Goal: Task Accomplishment & Management: Manage account settings

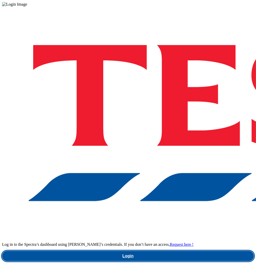
click at [160, 251] on link "Login" at bounding box center [128, 256] width 252 height 10
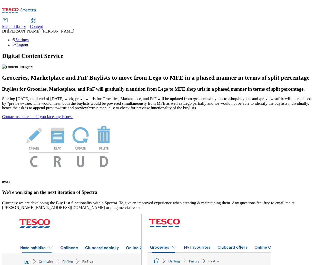
click at [43, 24] on span "Content" at bounding box center [36, 26] width 13 height 4
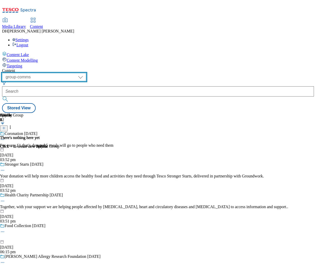
click at [86, 73] on select "dotcom-cz dotcom-hu dotcom-sk fnf-uk ghs-roi ghs-uk group-comms ighs-cz ighs-hu…" at bounding box center [44, 77] width 84 height 8
select select "ghs-uk"
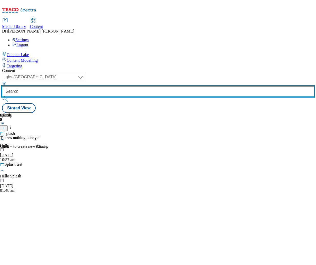
click at [154, 86] on input "text" at bounding box center [158, 91] width 312 height 10
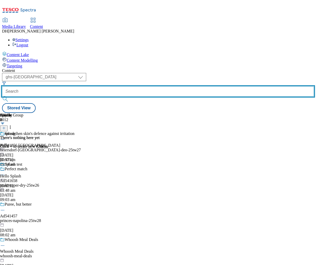
click at [148, 86] on input "text" at bounding box center [158, 91] width 312 height 10
paste input "gm-offers"
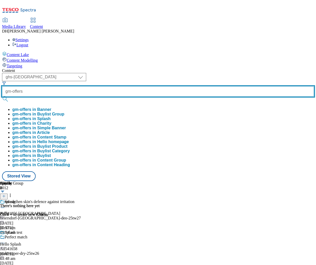
type input "gm-offers"
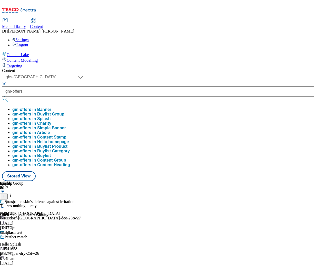
click at [64, 112] on button "gm-offers in Buylist Group" at bounding box center [38, 114] width 52 height 5
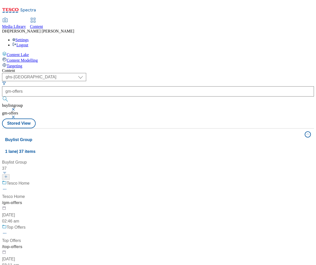
click at [66, 200] on div "/ gm-offers" at bounding box center [34, 203] width 64 height 6
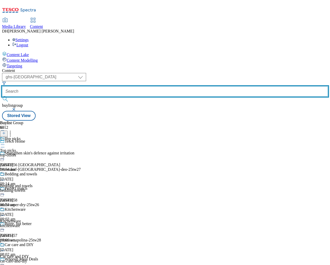
click at [146, 86] on input "text" at bounding box center [165, 91] width 326 height 10
paste input "gm-offers"
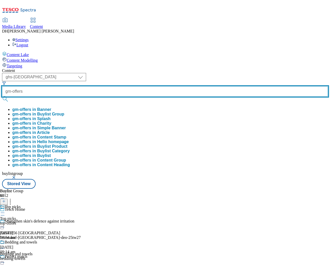
type input "gm-offers"
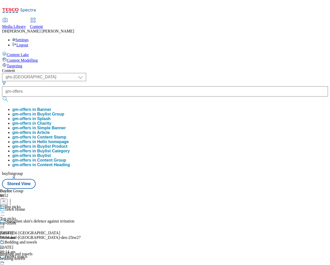
click at [64, 112] on button "gm-offers in Buylist Group" at bounding box center [38, 114] width 52 height 5
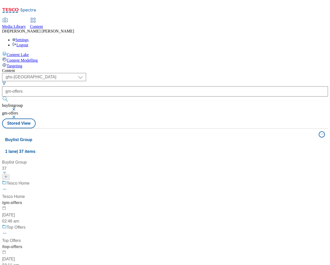
click at [66, 200] on div "/ gm-offers" at bounding box center [34, 203] width 64 height 6
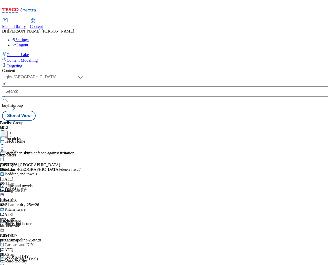
click at [5, 142] on icon at bounding box center [2, 144] width 5 height 5
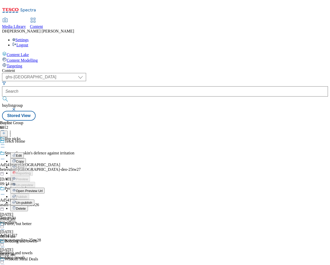
click at [43, 189] on span "Open Preview Url" at bounding box center [29, 191] width 27 height 4
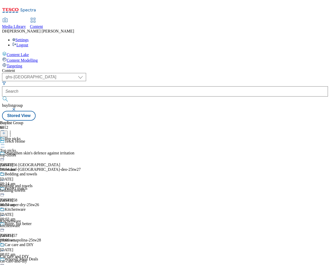
click at [13, 130] on icon at bounding box center [10, 132] width 5 height 5
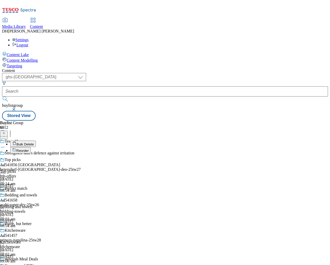
click at [29, 149] on span "Reorder" at bounding box center [22, 151] width 12 height 4
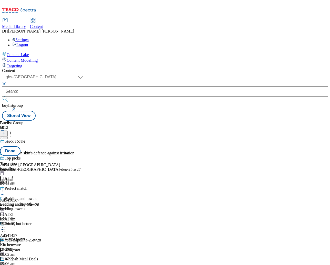
scroll to position [210, 0]
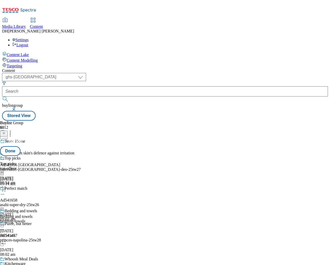
drag, startPoint x: 240, startPoint y: 203, endPoint x: 238, endPoint y: 152, distance: 51.0
click at [21, 146] on button "Done" at bounding box center [10, 151] width 21 height 10
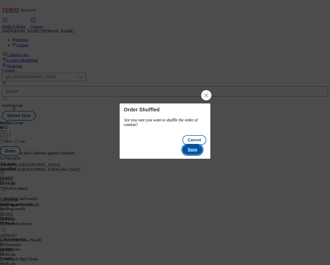
click at [202, 146] on button "Save" at bounding box center [192, 150] width 20 height 10
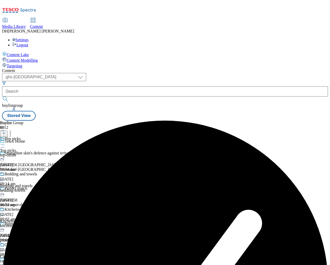
scroll to position [126, 0]
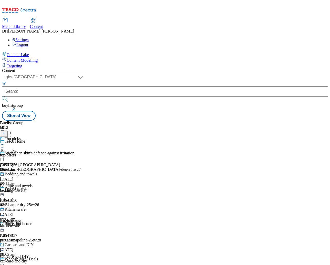
click at [256, 121] on div "Buylist Group 6012 Tesco Home Strengthen skin's defence against irritation Ad54…" at bounding box center [165, 121] width 326 height 0
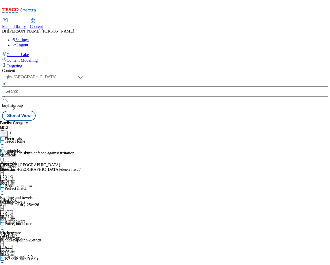
scroll to position [161, 0]
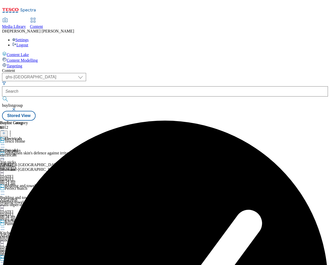
scroll to position [0, 30]
click at [28, 137] on div "Electricals Electricals electricals 20 Aug 2025 09:24 am" at bounding box center [14, 154] width 28 height 35
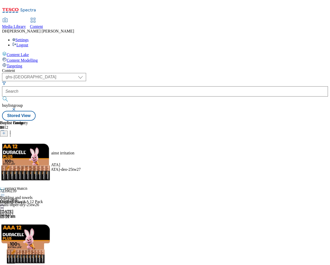
click at [11, 134] on circle at bounding box center [10, 134] width 1 height 1
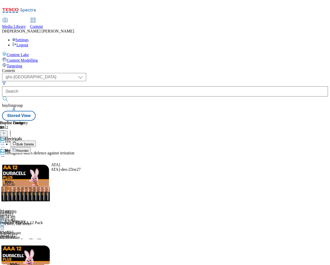
click at [34, 143] on span "Bulk Delete" at bounding box center [24, 145] width 17 height 4
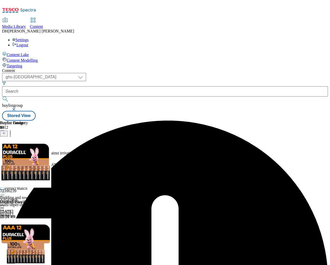
click at [28, 148] on div "Electricals Electricals electricals 20 Aug 2025 09:24 am" at bounding box center [14, 165] width 28 height 35
click at [5, 142] on icon at bounding box center [2, 144] width 5 height 5
click at [33, 183] on span "Un-preview" at bounding box center [24, 185] width 17 height 4
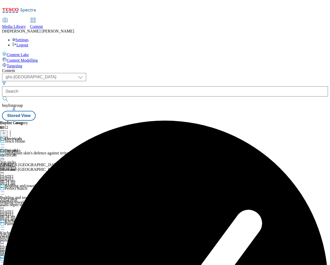
scroll to position [0, 30]
click at [17, 148] on div "Electricals" at bounding box center [8, 150] width 17 height 5
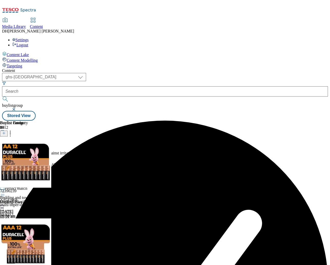
click at [13, 130] on icon at bounding box center [10, 132] width 5 height 5
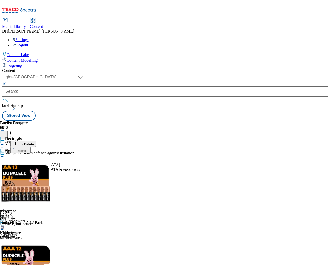
click at [34, 143] on span "Bulk Delete" at bounding box center [24, 145] width 17 height 4
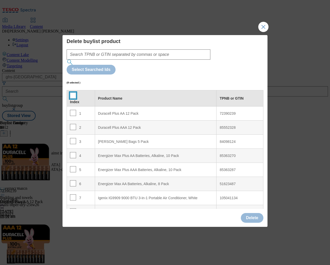
click at [73, 93] on input "Modal" at bounding box center [73, 96] width 6 height 6
checkbox input "true"
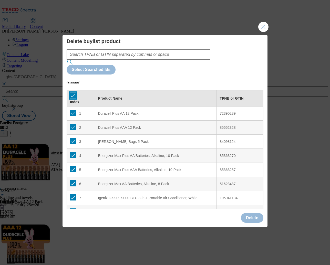
checkbox input "true"
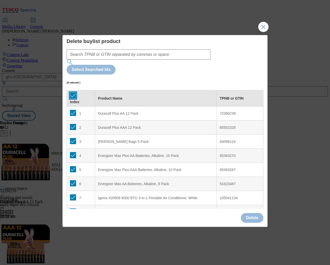
checkbox input "true"
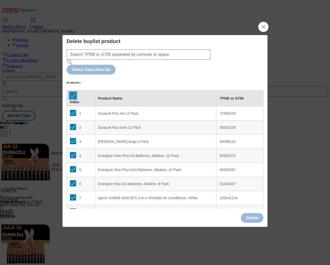
checkbox input "true"
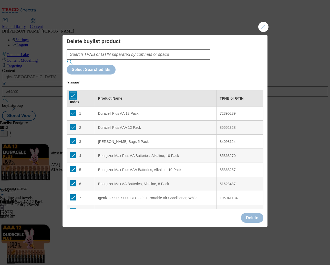
checkbox input "true"
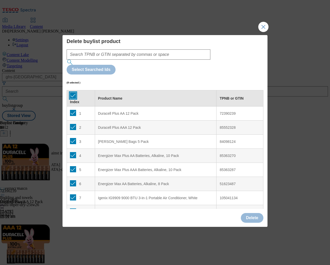
checkbox input "true"
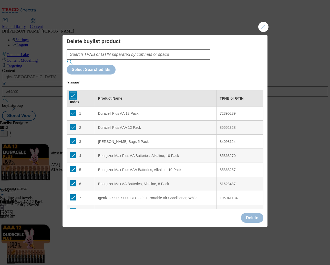
checkbox input "true"
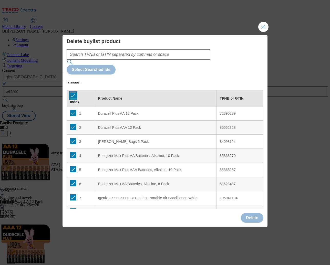
checkbox input "true"
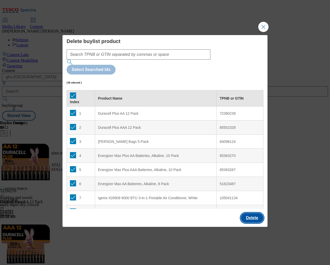
click at [256, 213] on button "Delete" at bounding box center [252, 218] width 23 height 10
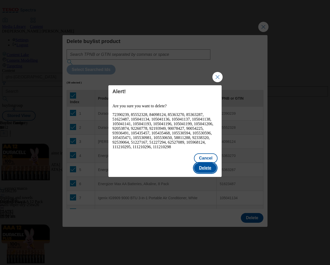
click at [211, 163] on button "Delete" at bounding box center [205, 168] width 23 height 10
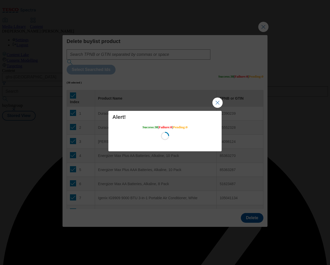
scroll to position [0, 0]
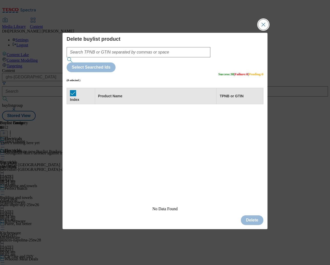
drag, startPoint x: 268, startPoint y: 37, endPoint x: 263, endPoint y: 36, distance: 5.4
click at [256, 30] on button "Close Modal" at bounding box center [263, 24] width 10 height 10
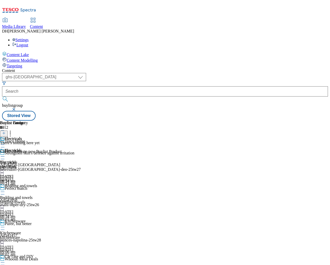
click at [256, 73] on div "( optional ) dotcom-cz dotcom-hu dotcom-sk fnf-uk ghs-roi ghs-uk group-comms ig…" at bounding box center [165, 97] width 326 height 48
click at [6, 131] on icon at bounding box center [4, 133] width 4 height 4
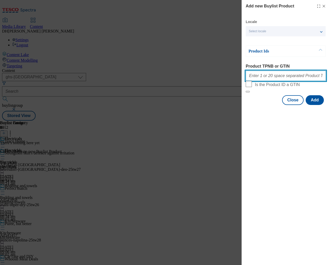
click at [256, 80] on input "Product TPNB or GTIN" at bounding box center [286, 76] width 80 height 10
paste input "51181726 54238564 73914789 84098124 105530609 105425471 105609290 105442483 105…"
type input "51181726 54238564 73914789 84098124 105530609 105425471 105609290 105442483 105…"
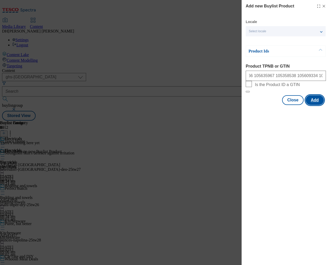
click at [256, 105] on button "Add" at bounding box center [315, 100] width 18 height 10
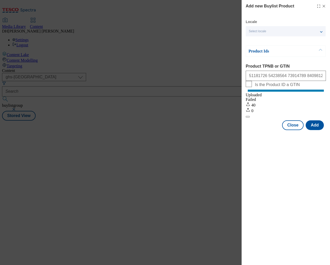
scroll to position [0, 0]
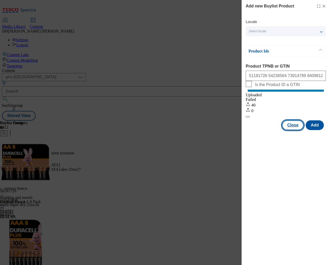
click at [256, 128] on button "Close" at bounding box center [293, 125] width 22 height 10
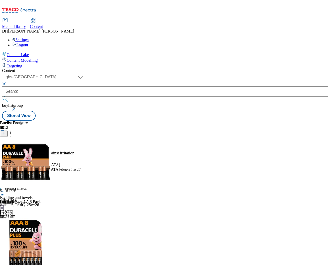
scroll to position [140, 0]
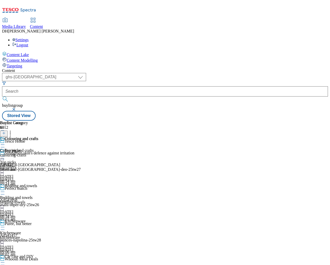
scroll to position [107, 0]
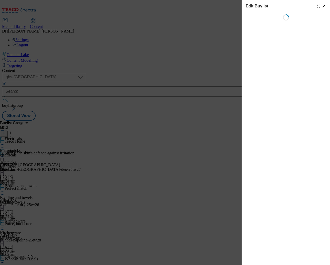
scroll to position [0, 0]
select select "evergreen"
select select "Banner"
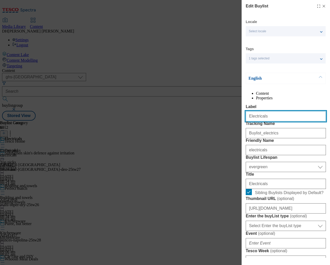
drag, startPoint x: 268, startPoint y: 128, endPoint x: 221, endPoint y: 126, distance: 47.2
click at [219, 126] on div "Edit Buylist Locale Select locale English Welsh Tags 1 tags selected fnf market…" at bounding box center [165, 132] width 330 height 265
paste input "Home essentials"
type input "Home essentials"
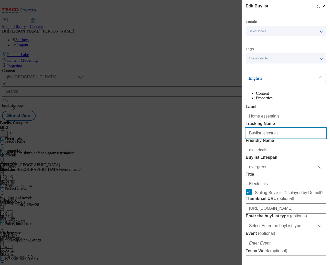
drag, startPoint x: 253, startPoint y: 154, endPoint x: 230, endPoint y: 153, distance: 23.9
click at [230, 153] on div "Edit Buylist Locale Select locale English Welsh Tags 1 tags selected fnf market…" at bounding box center [165, 132] width 330 height 265
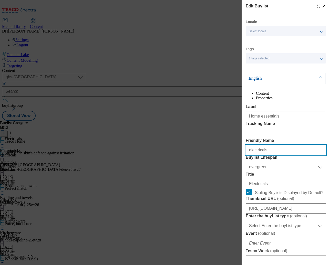
drag, startPoint x: 267, startPoint y: 179, endPoint x: 226, endPoint y: 181, distance: 41.3
click at [226, 181] on div "Edit Buylist Locale Select locale English Welsh Tags 1 tags selected fnf market…" at bounding box center [165, 132] width 330 height 265
paste input "Home essentials"
click at [251, 155] on input "Home essentials" at bounding box center [286, 150] width 80 height 10
type input "home-essentials"
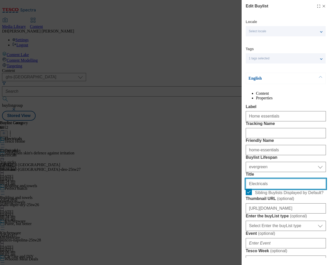
drag, startPoint x: 258, startPoint y: 227, endPoint x: 226, endPoint y: 224, distance: 31.9
click at [226, 224] on div "Edit Buylist Locale Select locale English Welsh Tags 1 tags selected fnf market…" at bounding box center [165, 132] width 330 height 265
paste input "Home essentials"
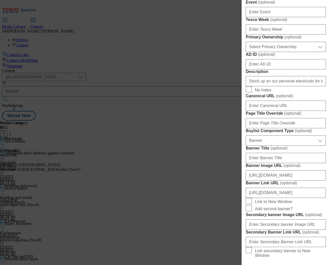
scroll to position [232, 0]
type input "Home essentials"
click at [256, 86] on input "Stock up on our personal electricals for less, with savings on hair dryers, sty…" at bounding box center [286, 81] width 80 height 10
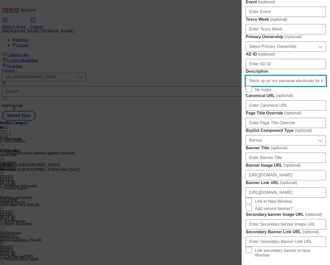
paste input "batteries and home essentials for less. Shop the Tesco Home collection online a…"
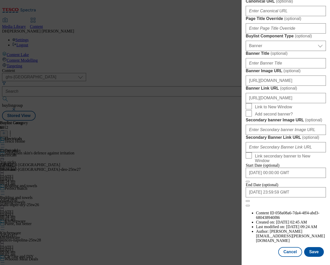
scroll to position [503, 0]
type input "Stock up on batteries and home essentials for less. Shop the Tesco Home collect…"
click at [256, 255] on button "Save" at bounding box center [314, 252] width 20 height 10
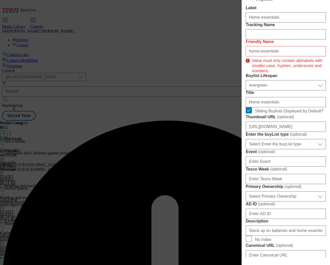
scroll to position [96, 0]
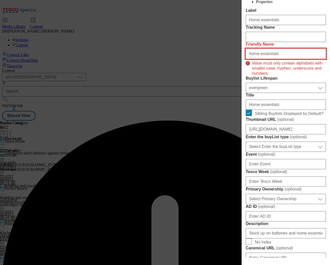
click at [256, 59] on input "home-essentials" at bounding box center [286, 54] width 80 height 10
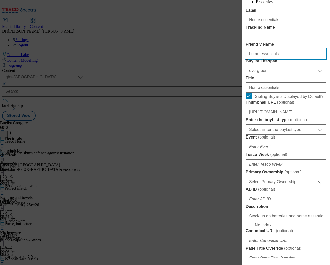
scroll to position [503, 0]
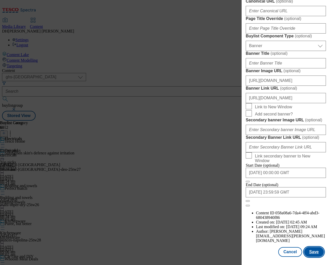
type input "home-essentials"
click at [256, 254] on button "Save" at bounding box center [314, 252] width 20 height 10
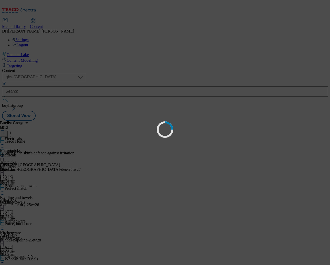
select select "evergreen"
select select "Banner"
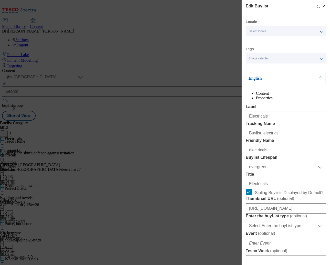
click at [256, 6] on icon "Modal" at bounding box center [324, 6] width 4 height 4
select select "evergreen"
select select "Banner"
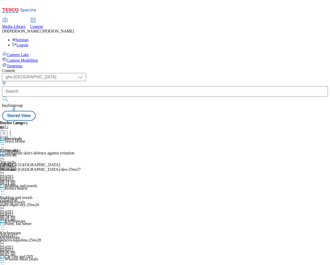
scroll to position [746, 0]
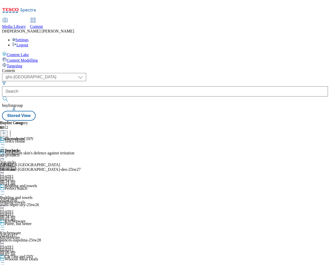
scroll to position [0, 5]
click at [13, 130] on icon at bounding box center [10, 132] width 5 height 5
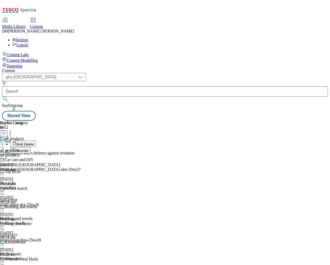
click at [29, 149] on span "Reorder" at bounding box center [22, 151] width 12 height 4
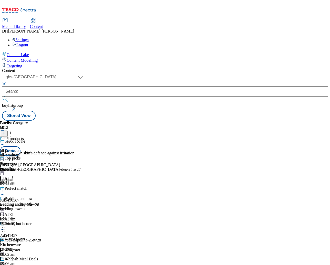
scroll to position [198, 0]
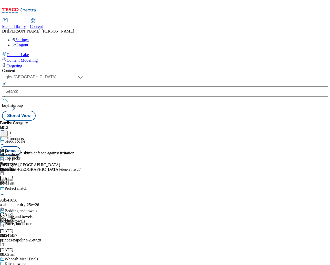
drag, startPoint x: 232, startPoint y: 126, endPoint x: 231, endPoint y: 223, distance: 96.9
drag, startPoint x: 235, startPoint y: 110, endPoint x: 221, endPoint y: 98, distance: 18.3
drag, startPoint x: 236, startPoint y: 162, endPoint x: 237, endPoint y: 213, distance: 51.0
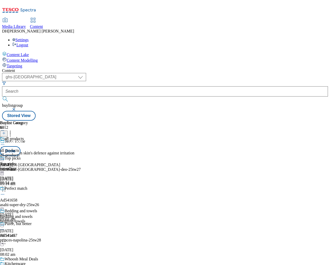
scroll to position [272, 0]
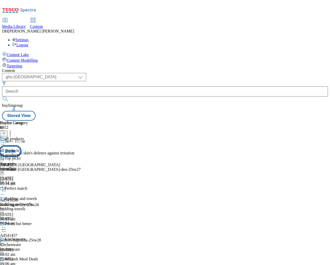
click at [21, 146] on button "Done" at bounding box center [10, 151] width 21 height 10
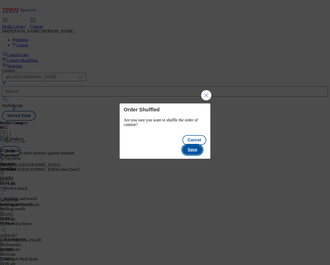
click at [200, 145] on button "Save" at bounding box center [192, 150] width 20 height 10
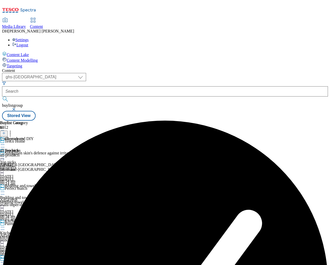
scroll to position [152, 0]
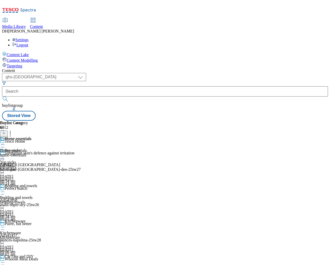
scroll to position [118, 0]
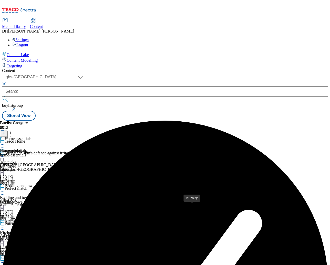
scroll to position [926, 0]
click at [13, 130] on icon at bounding box center [10, 132] width 5 height 5
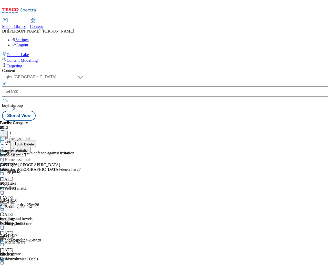
click at [29, 149] on span "Reorder" at bounding box center [22, 151] width 12 height 4
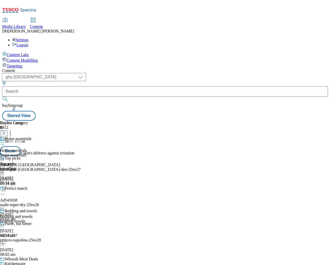
scroll to position [191, 0]
drag, startPoint x: 239, startPoint y: 200, endPoint x: 226, endPoint y: 167, distance: 36.6
click at [21, 146] on button "Done" at bounding box center [10, 151] width 21 height 10
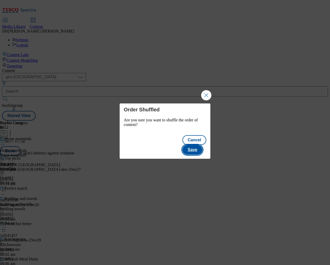
click at [199, 146] on button "Save" at bounding box center [192, 150] width 20 height 10
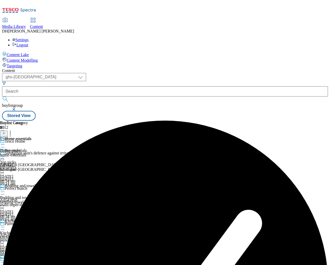
scroll to position [165, 0]
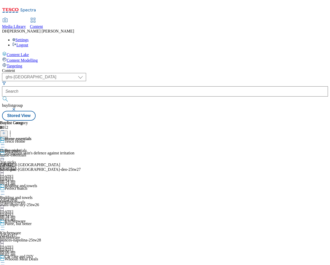
select select "evergreen"
select select "Banner"
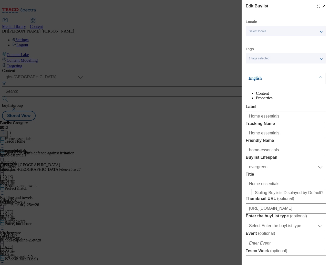
click at [256, 5] on line "Modal" at bounding box center [324, 6] width 2 height 2
select select "evergreen"
select select "Banner"
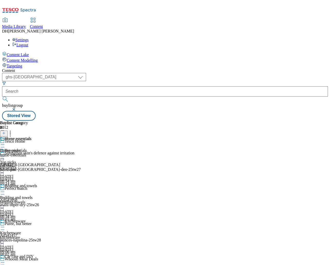
scroll to position [203, 0]
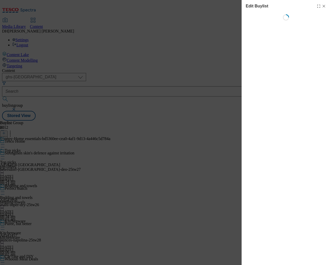
select select "evergreen"
select select "Banner"
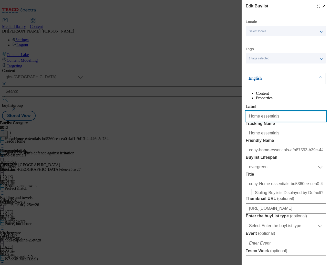
click at [256, 121] on input "Home essentials" at bounding box center [286, 116] width 80 height 10
paste input "Stationery"
type input "Stationery"
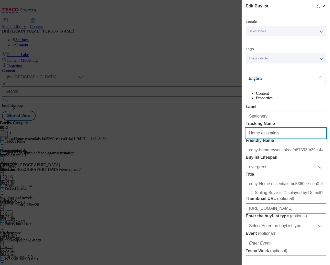
click at [255, 138] on input "Home essentials" at bounding box center [286, 133] width 80 height 10
paste input "Stationery"
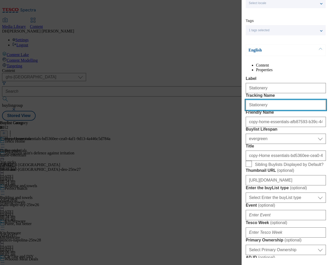
scroll to position [32, 0]
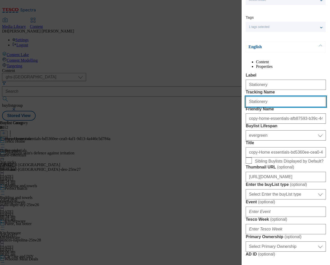
type input "Stationery"
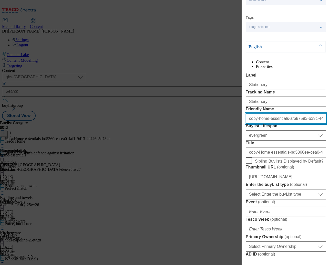
click at [256, 124] on input "copy-home-essentials-afb87593-b39c-4479-8c2e-29d2797e28bb" at bounding box center [286, 119] width 80 height 10
paste input "Stationery"
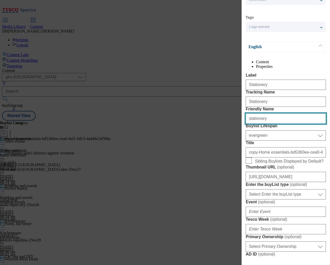
type input "stationery"
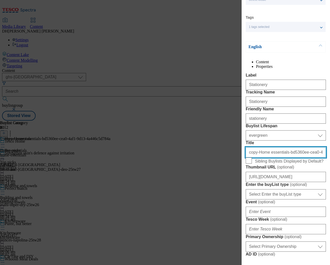
click at [256, 158] on input "copy-Home essentials-bd5360ee-cea0-4af1-9d13-4a446c5d784a" at bounding box center [286, 152] width 80 height 10
paste input "Stationery"
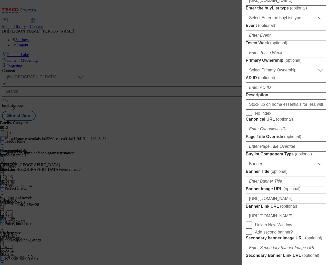
scroll to position [209, 0]
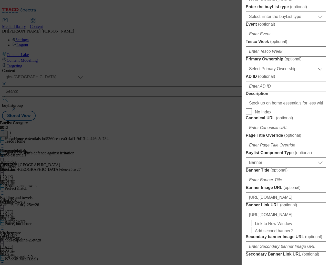
type input "Stationery"
click at [256, 108] on input "Stock up on home essentials for less with our home sale. Shop the Tesco Home co…" at bounding box center [286, 103] width 80 height 10
paste input "Discover quality stationery for home, school or the office. From pens and penci…"
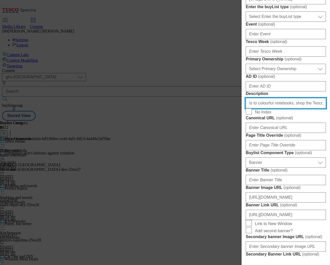
scroll to position [503, 0]
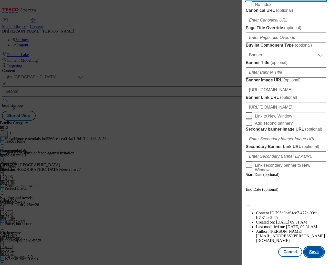
type input "Discover quality stationery for home, school or the office. From pens and penci…"
click at [256, 253] on button "Save" at bounding box center [314, 252] width 20 height 10
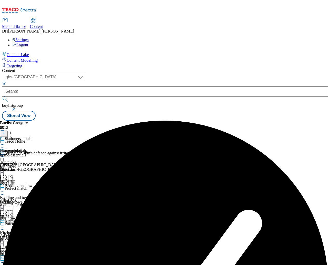
scroll to position [0, 30]
click at [31, 153] on div "home-essentials" at bounding box center [15, 155] width 31 height 5
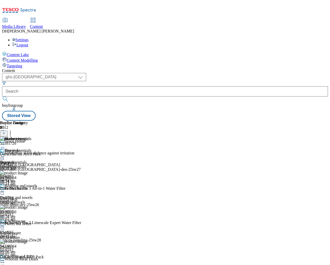
click at [5, 154] on icon at bounding box center [2, 156] width 5 height 5
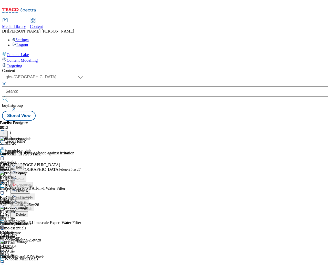
click at [22, 166] on span "Edit" at bounding box center [19, 168] width 6 height 4
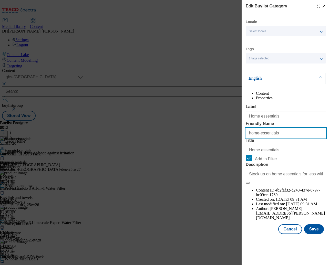
click at [252, 138] on input "home-essentials" at bounding box center [286, 133] width 80 height 10
paste input "Discover quality stationery for home, school or the office. From pens and penci…"
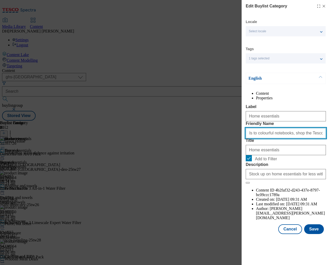
type input "home-essentials"
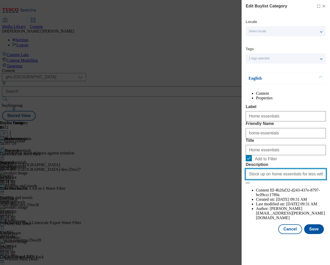
click at [256, 179] on input "Stock up on home essentials for less with our home sale. Shop the Tesco Home co…" at bounding box center [286, 174] width 80 height 10
paste input "Discover quality stationery for home, school or the office. From pens and penci…"
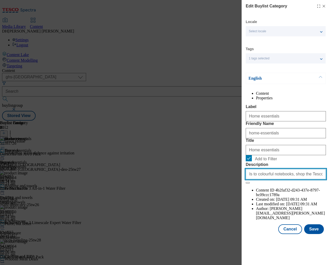
type input "Discover quality stationery for home, school or the office. From pens and penci…"
click at [245, 127] on div "Edit Buylist Category Locale Select locale English Welsh Tags 1 tags selected f…" at bounding box center [286, 117] width 88 height 235
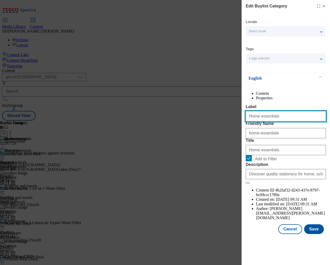
click at [249, 121] on input "Home essentials" at bounding box center [286, 116] width 80 height 10
paste input "Stationery"
drag, startPoint x: 250, startPoint y: 127, endPoint x: 263, endPoint y: 127, distance: 12.8
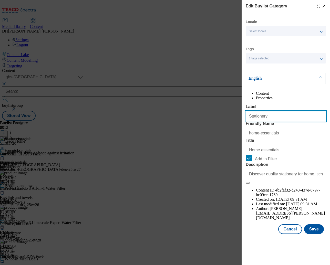
click at [250, 121] on input "Stationery" at bounding box center [286, 116] width 80 height 10
drag, startPoint x: 254, startPoint y: 128, endPoint x: 226, endPoint y: 125, distance: 28.1
click at [226, 125] on div "Edit Buylist Category Locale Select locale English Welsh Tags 1 tags selected f…" at bounding box center [165, 132] width 330 height 265
type input "stationery"
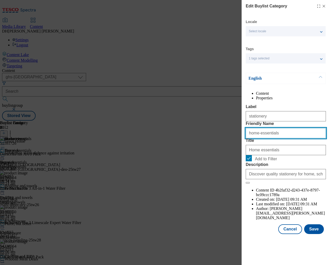
click at [256, 138] on input "home-essentials" at bounding box center [286, 133] width 80 height 10
paste input "stationery"
type input "stationery"
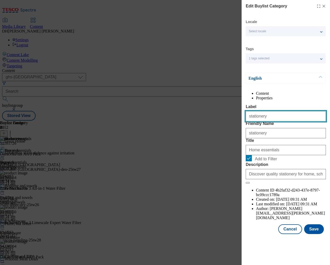
click at [250, 121] on input "stationery" at bounding box center [286, 116] width 80 height 10
type input "Stationery"
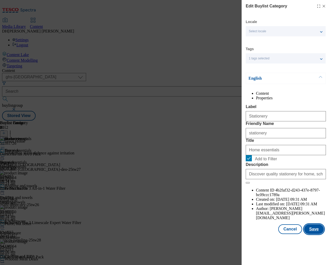
click at [256, 234] on button "Save" at bounding box center [314, 230] width 20 height 10
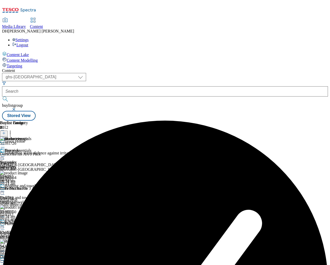
scroll to position [1, 0]
click at [13, 130] on icon at bounding box center [10, 132] width 5 height 5
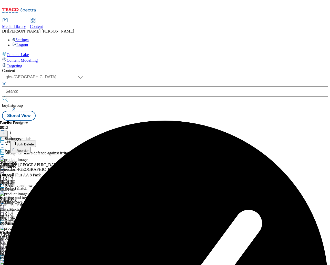
click at [34, 143] on span "Bulk Delete" at bounding box center [24, 145] width 17 height 4
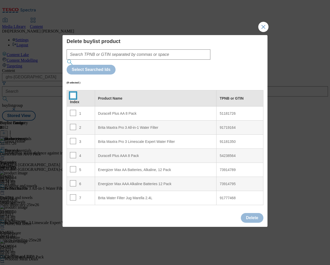
click at [73, 93] on input "Modal" at bounding box center [73, 96] width 6 height 6
checkbox input "true"
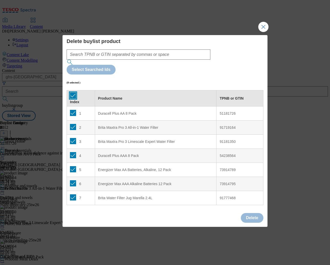
checkbox input "true"
click at [256, 213] on button "Delete" at bounding box center [252, 218] width 23 height 10
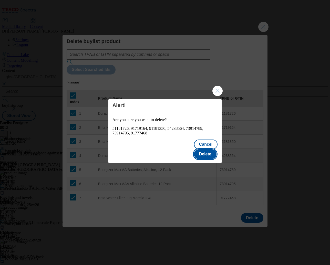
click at [208, 149] on button "Delete" at bounding box center [205, 154] width 23 height 10
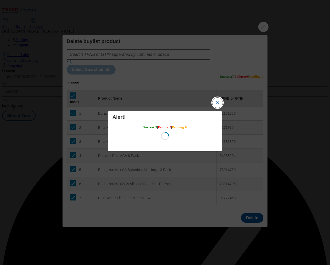
scroll to position [0, 0]
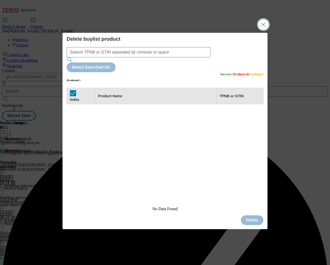
click at [256, 30] on button "Close Modal" at bounding box center [263, 24] width 10 height 10
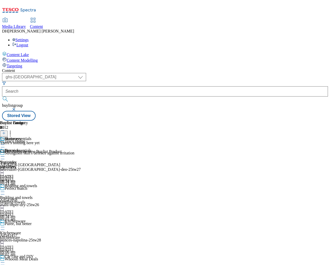
scroll to position [0, 81]
click at [31, 165] on div "stationery" at bounding box center [15, 167] width 31 height 5
click at [6, 131] on icon at bounding box center [4, 133] width 4 height 4
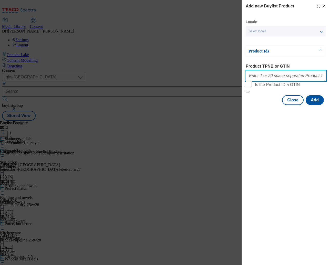
click at [256, 81] on input "Product TPNB or GTIN" at bounding box center [286, 76] width 80 height 10
paste input "90613814 88326788 96242074 96092930 96768530 96712371 105252272 105252591 10525…"
type input "90613814 88326788 96242074 96092930 96768530 96712371 105252272 105252591 10525…"
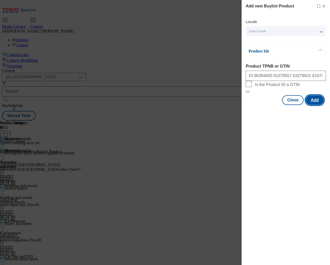
scroll to position [0, 0]
click at [256, 105] on button "Add" at bounding box center [315, 100] width 18 height 10
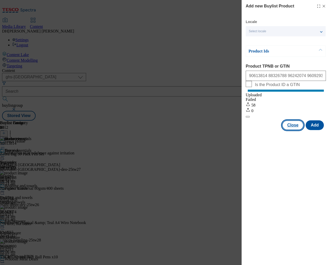
click at [256, 130] on button "Close" at bounding box center [293, 125] width 22 height 10
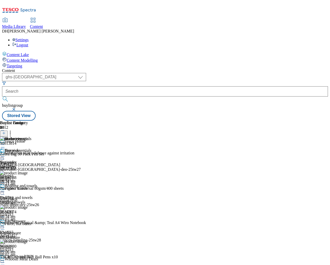
scroll to position [199, 0]
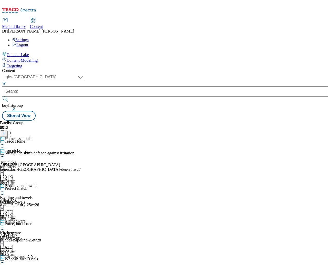
scroll to position [0, 30]
click at [31, 153] on div "home-essentials" at bounding box center [15, 155] width 31 height 5
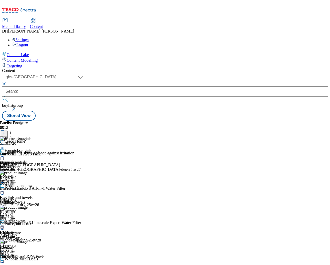
scroll to position [0, 125]
click at [13, 130] on icon at bounding box center [10, 132] width 5 height 5
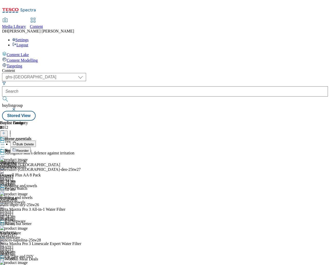
click at [34, 143] on span "Bulk Delete" at bounding box center [24, 145] width 17 height 4
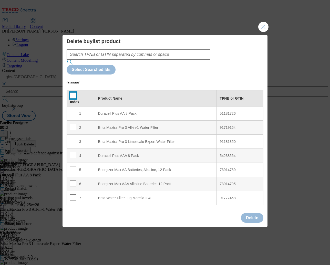
click at [71, 93] on input "Modal" at bounding box center [73, 96] width 6 height 6
checkbox input "true"
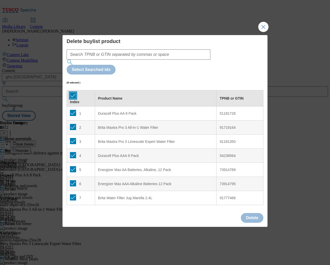
checkbox input "true"
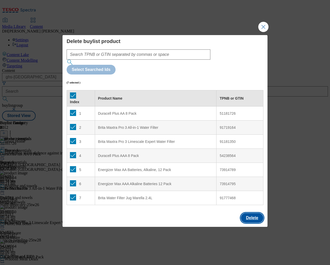
click at [253, 213] on button "Delete" at bounding box center [252, 218] width 23 height 10
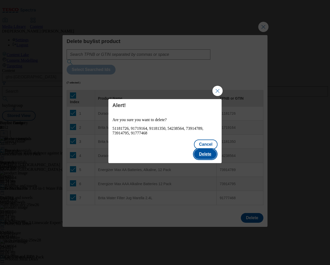
click at [205, 149] on button "Delete" at bounding box center [205, 154] width 23 height 10
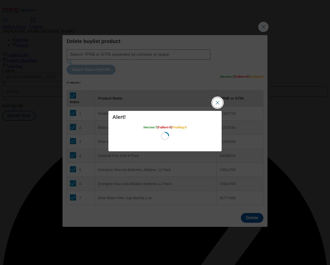
scroll to position [0, 0]
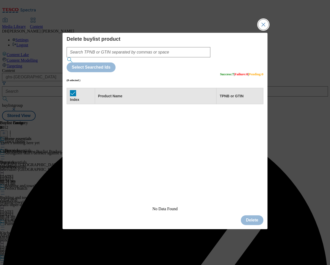
click at [256, 30] on button "Close Modal" at bounding box center [263, 24] width 10 height 10
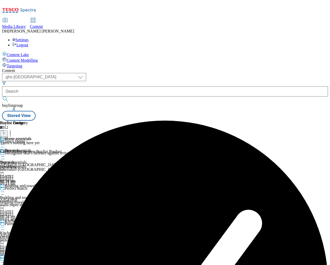
scroll to position [0, 125]
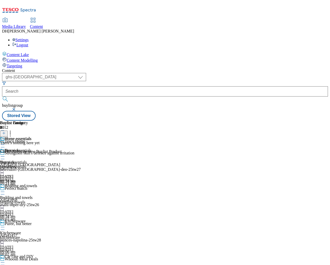
click at [6, 131] on icon at bounding box center [4, 133] width 4 height 4
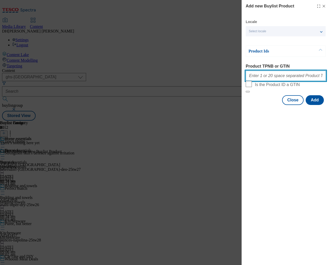
click at [256, 77] on input "Product TPNB or GTIN" at bounding box center [286, 76] width 80 height 10
paste input "51181726 54238564 73914789 84098124 105530609 105425471 105609290 105442483 105…"
type input "51181726 54238564 73914789 84098124 105530609 105425471 105609290 105442483 105…"
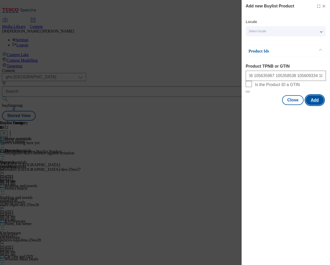
click at [256, 105] on button "Add" at bounding box center [315, 100] width 18 height 10
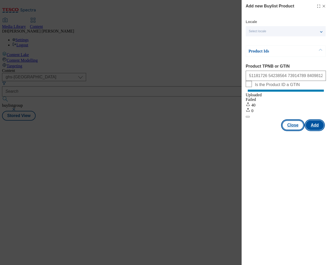
scroll to position [0, 0]
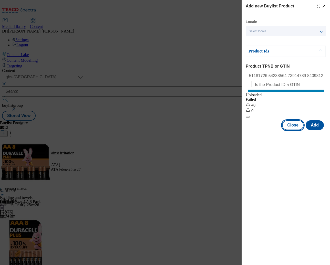
click at [256, 130] on button "Close" at bounding box center [293, 125] width 22 height 10
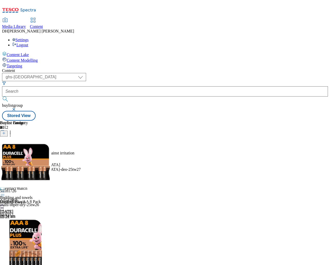
scroll to position [168, 0]
click at [31, 148] on div "Home essentials Home essentials home-essentials 22 Jan 2025 12:35 pm" at bounding box center [15, 165] width 31 height 35
click at [54, 148] on div "Top picks" at bounding box center [27, 154] width 54 height 12
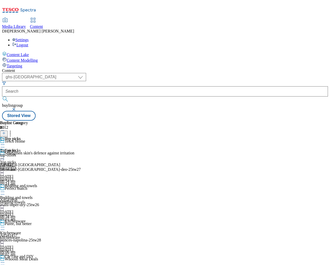
scroll to position [0, 30]
click at [5, 154] on icon at bounding box center [2, 156] width 5 height 5
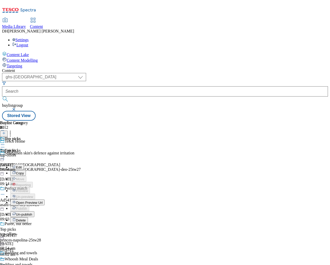
click at [32, 213] on span "Un-publish" at bounding box center [24, 215] width 16 height 4
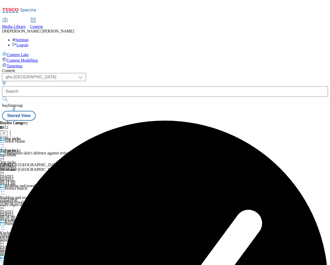
click at [28, 153] on div "top-offers" at bounding box center [14, 155] width 28 height 5
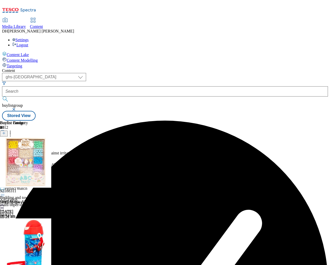
scroll to position [0, 125]
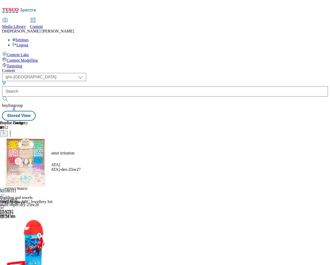
click at [5, 154] on icon at bounding box center [2, 156] width 5 height 5
click at [33, 195] on span "Un-preview" at bounding box center [24, 197] width 17 height 4
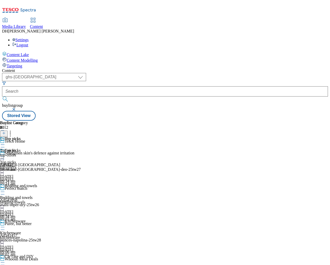
scroll to position [0, 30]
click at [28, 153] on div "top-offers" at bounding box center [14, 155] width 28 height 5
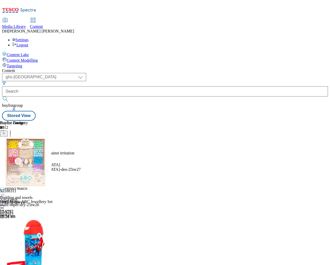
click at [13, 130] on icon at bounding box center [10, 132] width 5 height 5
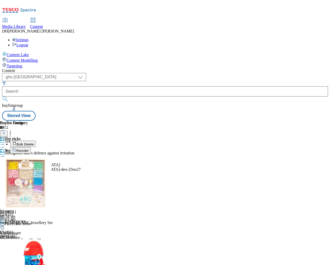
click at [34, 143] on span "Bulk Delete" at bounding box center [24, 145] width 17 height 4
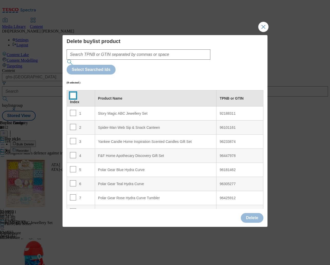
drag, startPoint x: 73, startPoint y: 83, endPoint x: 78, endPoint y: 87, distance: 5.9
click at [73, 93] on input "Modal" at bounding box center [73, 96] width 6 height 6
checkbox input "true"
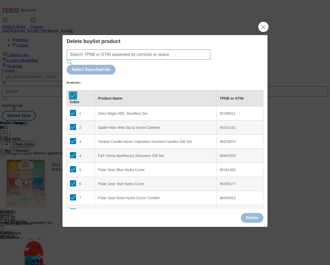
checkbox input "true"
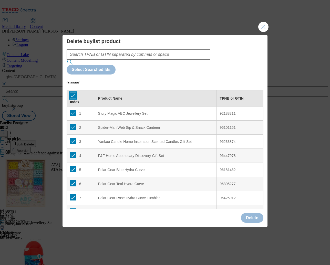
checkbox input "true"
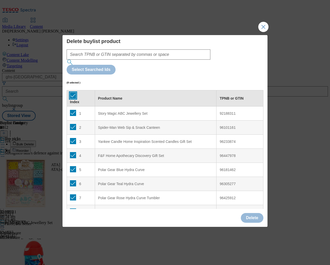
checkbox input "true"
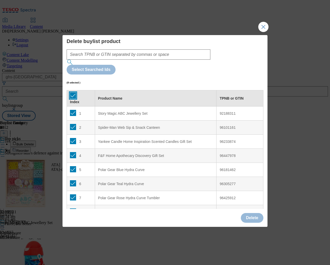
checkbox input "true"
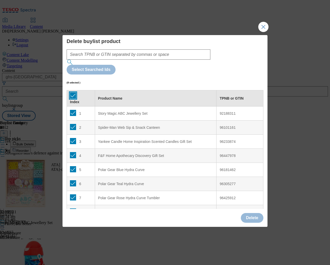
checkbox input "true"
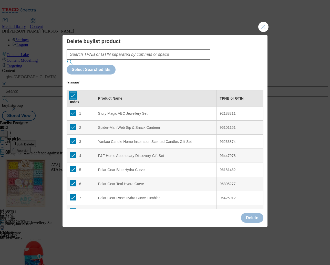
checkbox input "true"
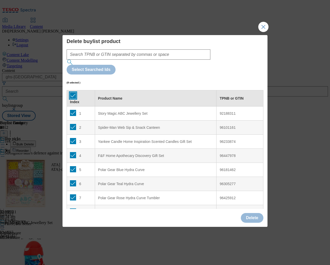
checkbox input "true"
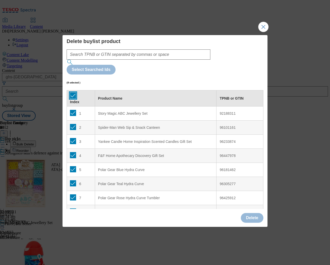
checkbox input "true"
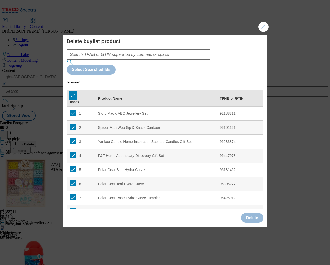
checkbox input "true"
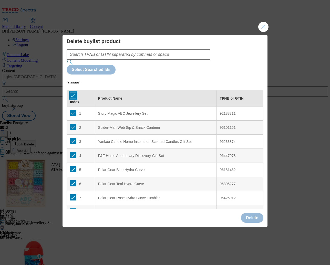
checkbox input "true"
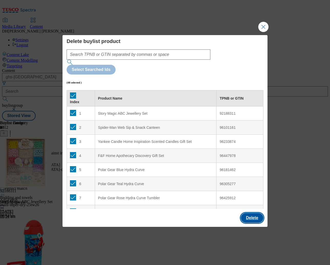
click at [250, 213] on button "Delete" at bounding box center [252, 218] width 23 height 10
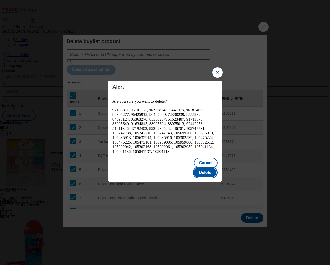
click at [211, 171] on button "Delete" at bounding box center [205, 173] width 23 height 10
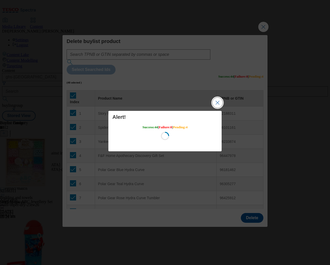
scroll to position [0, 0]
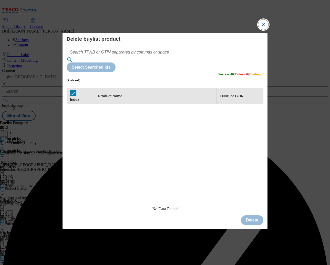
click at [256, 30] on button "Close Modal" at bounding box center [263, 24] width 10 height 10
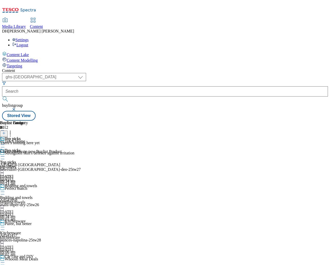
scroll to position [0, 125]
click at [6, 131] on icon at bounding box center [4, 133] width 4 height 4
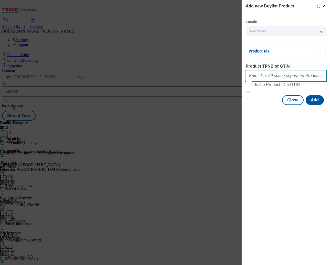
click at [256, 75] on input "Product TPNB or GTIN" at bounding box center [286, 76] width 80 height 10
paste input "51181726 54238564 73914789 84098124 73914795 91573513 93278324 96552830 9655295…"
type input "51181726 54238564 73914789 84098124 73914795 91573513 93278324 96552830 9655295…"
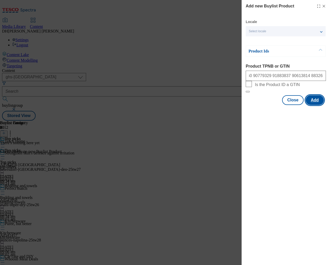
click at [256, 105] on button "Add" at bounding box center [315, 100] width 18 height 10
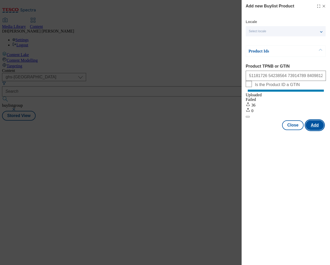
scroll to position [0, 0]
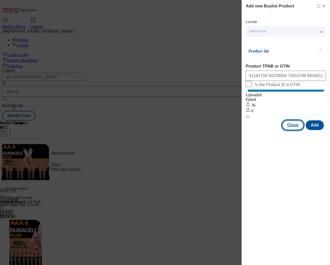
click at [256, 130] on button "Close" at bounding box center [293, 125] width 22 height 10
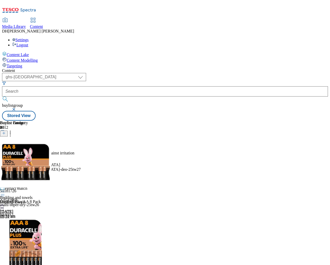
click at [5, 154] on icon at bounding box center [2, 156] width 5 height 5
click at [28, 189] on span "Preview" at bounding box center [22, 191] width 12 height 4
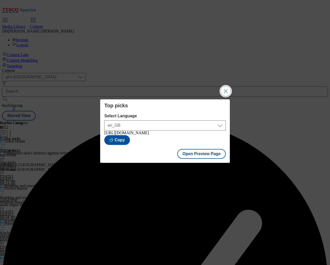
click at [224, 89] on button "Close Modal" at bounding box center [226, 91] width 10 height 10
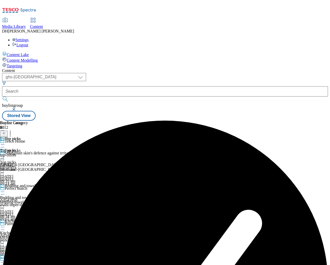
click at [5, 154] on icon at bounding box center [2, 156] width 5 height 5
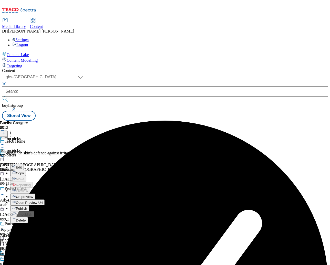
click at [27, 207] on span "Publish" at bounding box center [21, 209] width 11 height 4
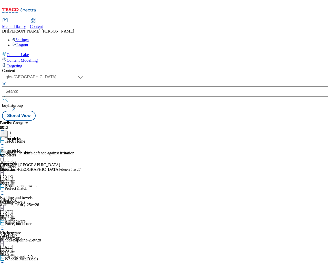
click at [54, 200] on div "bedding-towels" at bounding box center [27, 202] width 54 height 5
click at [5, 189] on icon at bounding box center [2, 191] width 5 height 5
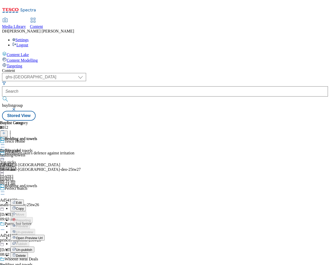
click at [32, 248] on span "Un-publish" at bounding box center [24, 250] width 16 height 4
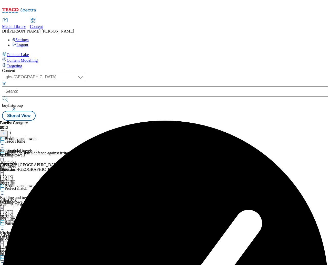
click at [5, 189] on icon at bounding box center [2, 191] width 5 height 5
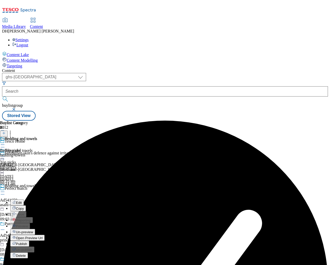
click at [33, 230] on span "Un-preview" at bounding box center [24, 232] width 17 height 4
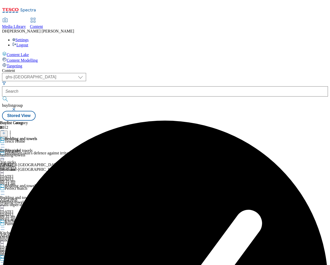
scroll to position [0, 30]
click at [37, 137] on div "Bedding and towels Bedding and towels bedding-towels 20 Aug 2025 09:35 am" at bounding box center [18, 154] width 37 height 35
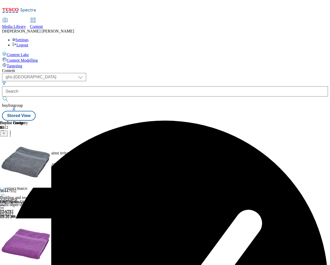
click at [13, 130] on icon at bounding box center [10, 132] width 5 height 5
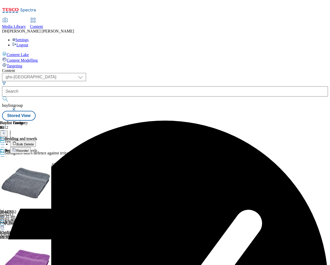
click at [36, 141] on button "Bulk Delete" at bounding box center [23, 144] width 26 height 6
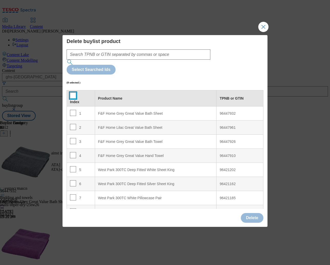
click at [72, 93] on input "Modal" at bounding box center [73, 96] width 6 height 6
checkbox input "true"
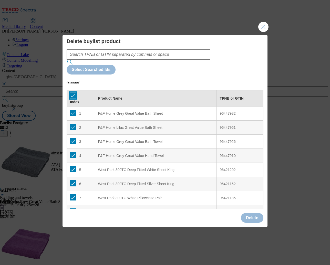
checkbox input "true"
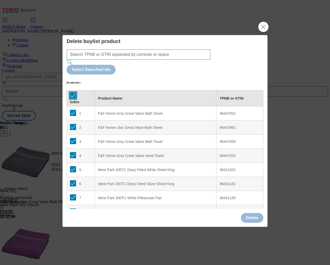
checkbox input "true"
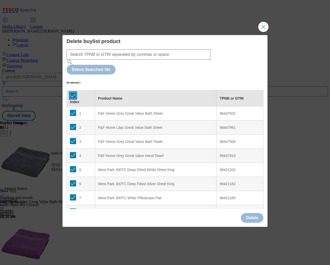
checkbox input "true"
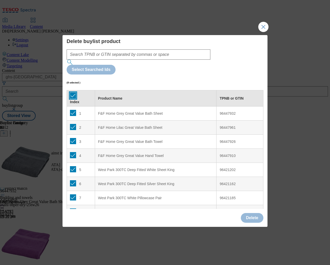
checkbox input "true"
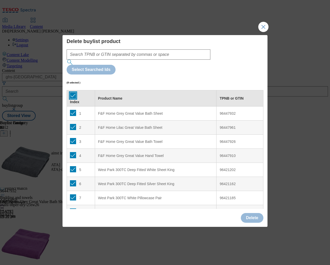
checkbox input "true"
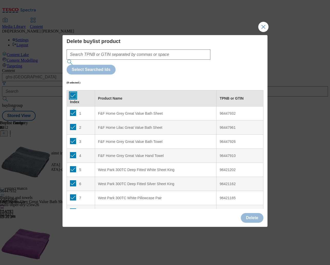
checkbox input "true"
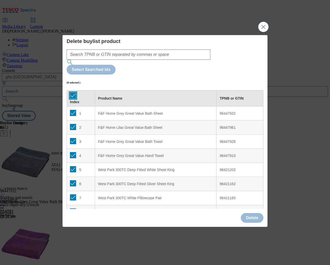
checkbox input "true"
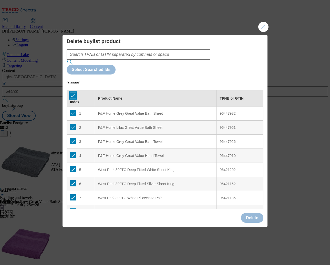
checkbox input "true"
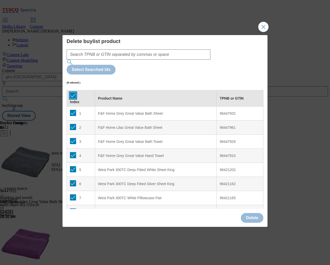
checkbox input "true"
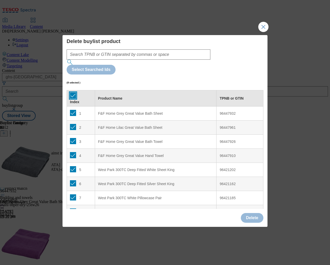
checkbox input "true"
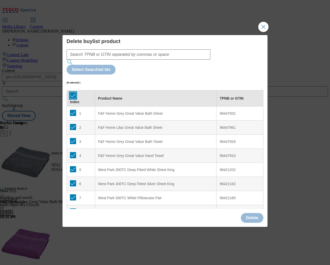
checkbox input "true"
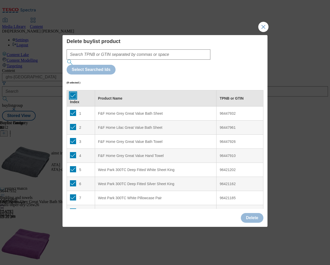
checkbox input "true"
click at [252, 213] on button "Delete" at bounding box center [252, 218] width 23 height 10
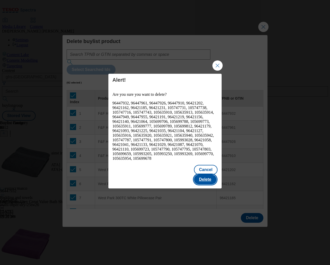
click at [205, 175] on button "Delete" at bounding box center [205, 180] width 23 height 10
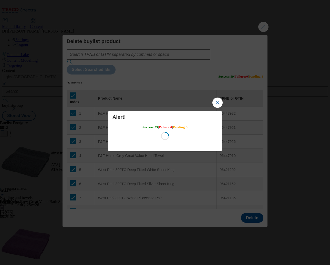
scroll to position [0, 0]
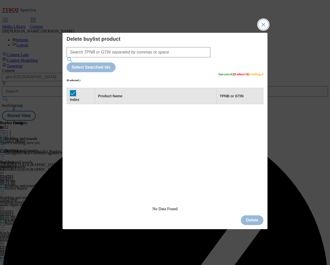
click at [256, 30] on button "Close Modal" at bounding box center [263, 24] width 10 height 10
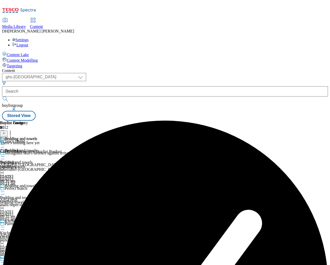
scroll to position [0, 125]
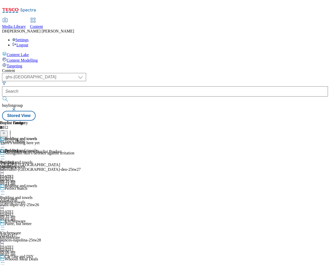
click at [6, 131] on icon at bounding box center [4, 133] width 4 height 4
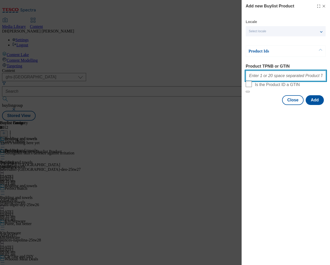
click at [256, 75] on input "Product TPNB or GTIN" at bounding box center [286, 76] width 80 height 10
paste input "96552830 96552951 96552916 96457148 96552968 105699789 105747759 105699825 1057…"
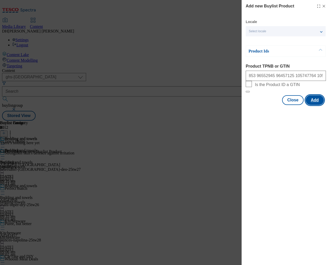
scroll to position [0, 0]
click at [256, 105] on button "Add" at bounding box center [315, 100] width 18 height 10
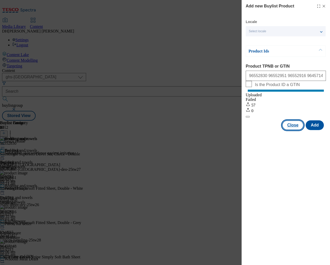
click at [256, 130] on button "Close" at bounding box center [293, 125] width 22 height 10
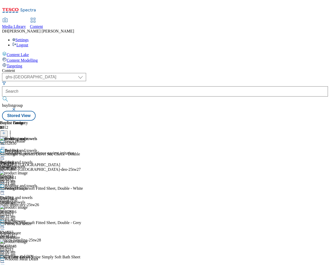
click at [5, 189] on icon at bounding box center [2, 191] width 5 height 5
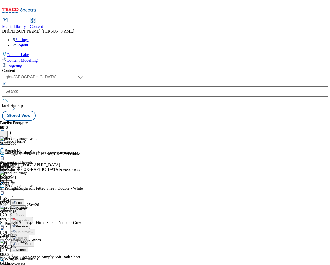
click at [28, 225] on span "Preview" at bounding box center [22, 227] width 12 height 4
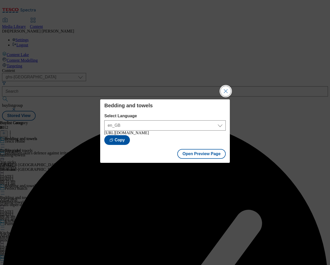
click at [222, 90] on button "Close Modal" at bounding box center [226, 91] width 10 height 10
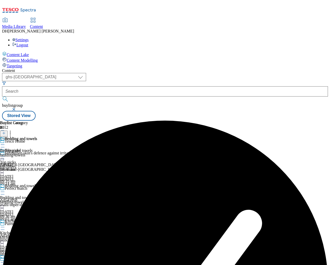
click at [5, 189] on icon at bounding box center [2, 191] width 5 height 5
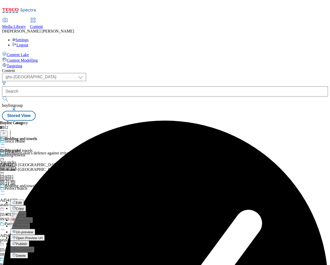
click at [27, 242] on span "Publish" at bounding box center [21, 244] width 11 height 4
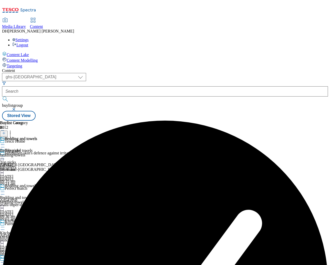
scroll to position [0, 17]
click at [5, 225] on icon at bounding box center [2, 227] width 5 height 5
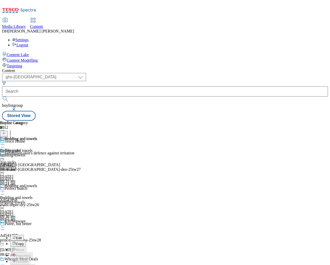
scroll to position [64, 0]
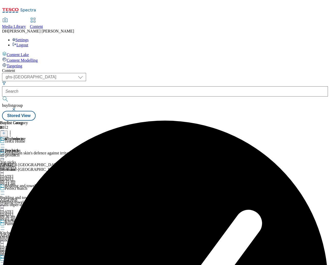
click at [4, 227] on circle at bounding box center [4, 227] width 1 height 1
click at [33, 265] on span "Un-preview" at bounding box center [24, 268] width 17 height 4
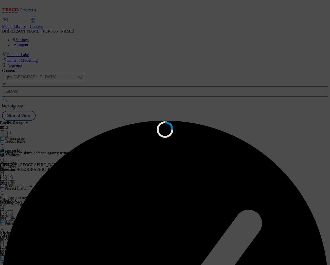
scroll to position [0, 0]
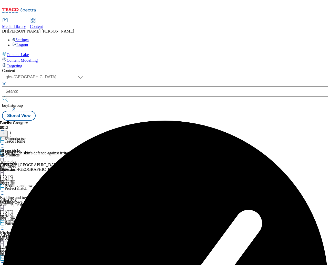
click at [28, 137] on div "all products all products all-products 20 Aug 2025 09:36 am" at bounding box center [14, 154] width 28 height 35
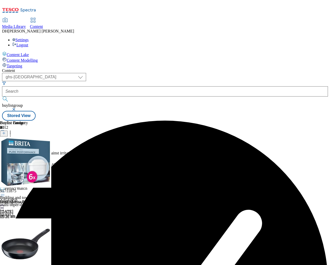
click at [13, 130] on icon at bounding box center [10, 132] width 5 height 5
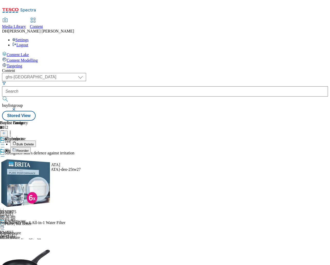
click at [34, 143] on span "Bulk Delete" at bounding box center [24, 145] width 17 height 4
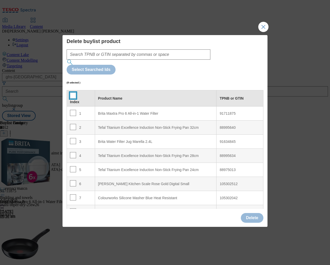
click at [75, 93] on input "Modal" at bounding box center [73, 96] width 6 height 6
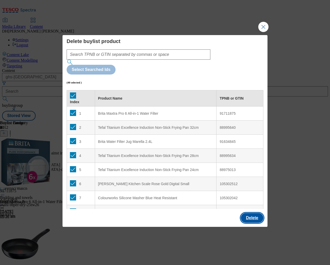
click at [252, 213] on button "Delete" at bounding box center [252, 218] width 23 height 10
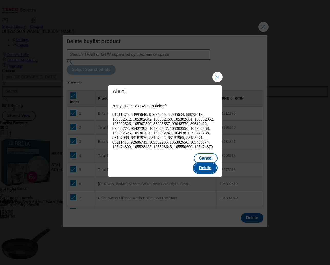
click at [204, 166] on button "Delete" at bounding box center [205, 168] width 23 height 10
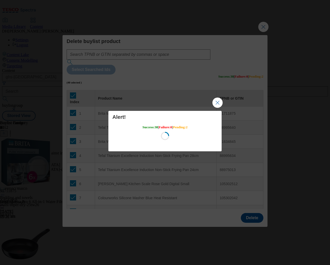
scroll to position [0, 0]
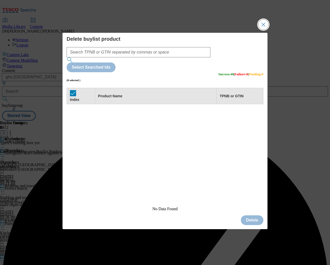
click at [256, 30] on button "Close Modal" at bounding box center [263, 24] width 10 height 10
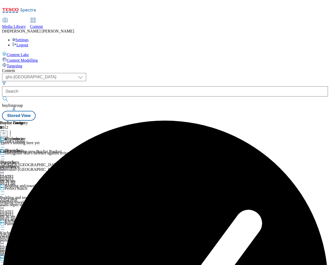
scroll to position [0, 125]
click at [8, 131] on button at bounding box center [4, 134] width 8 height 6
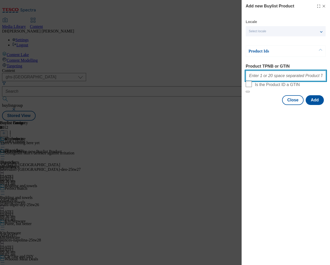
click at [256, 81] on input "Product TPNB or GTIN" at bounding box center [286, 76] width 80 height 10
paste input "96535380 96429522 96494414 96631783 91379330 105302627 105302037 105436482 1054…"
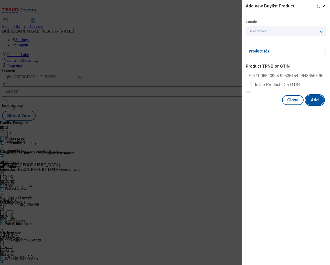
click at [256, 105] on button "Add" at bounding box center [315, 100] width 18 height 10
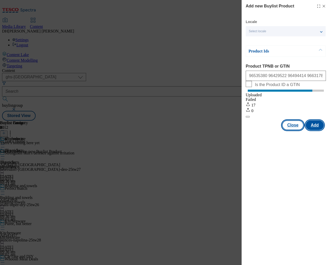
scroll to position [0, 0]
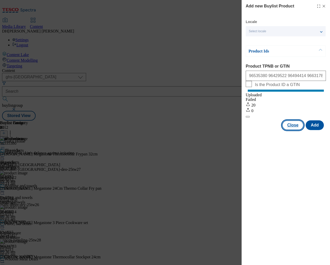
click at [256, 130] on button "Close" at bounding box center [293, 125] width 22 height 10
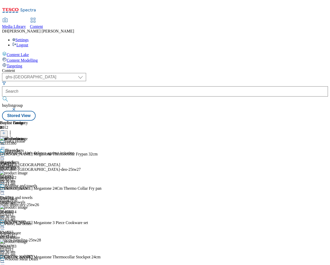
click at [5, 225] on icon at bounding box center [2, 227] width 5 height 5
click at [28, 260] on span "Preview" at bounding box center [22, 262] width 12 height 4
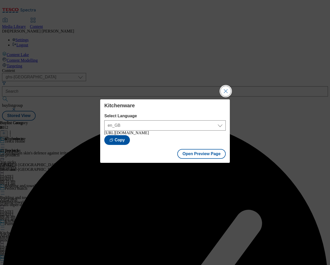
click at [231, 89] on button "Close Modal" at bounding box center [226, 91] width 10 height 10
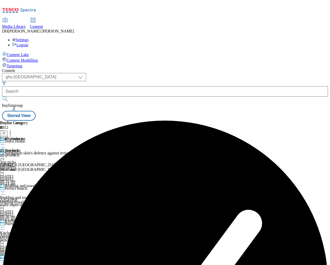
click at [5, 225] on icon at bounding box center [2, 227] width 5 height 5
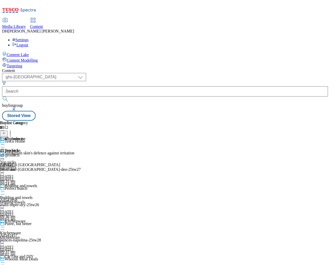
scroll to position [71, 0]
click at [5, 260] on icon at bounding box center [2, 262] width 5 height 5
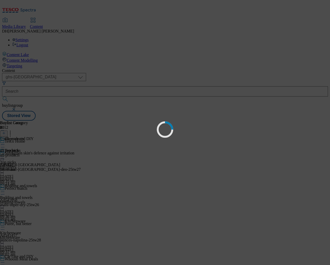
scroll to position [0, 0]
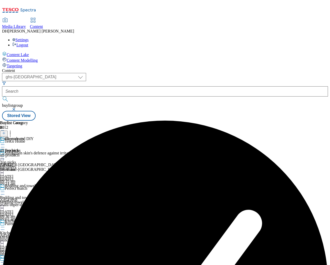
click at [5, 142] on icon at bounding box center [2, 144] width 5 height 5
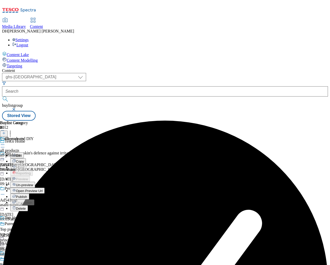
click at [33, 183] on span "Un-preview" at bounding box center [24, 185] width 17 height 4
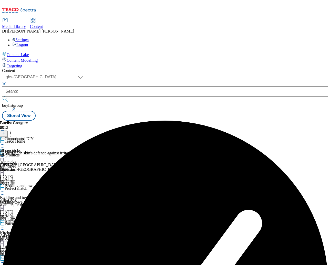
click at [28, 153] on div "all-products" at bounding box center [14, 155] width 28 height 5
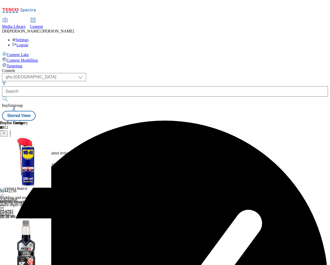
click at [13, 130] on icon at bounding box center [10, 132] width 5 height 5
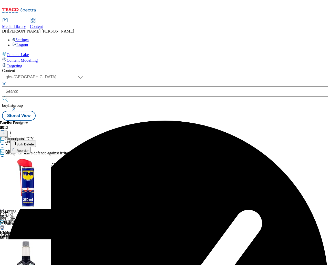
click at [34, 143] on span "Bulk Delete" at bounding box center [24, 145] width 17 height 4
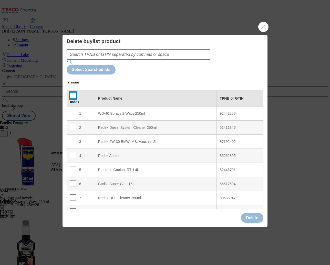
click at [70, 93] on input "Modal" at bounding box center [73, 96] width 6 height 6
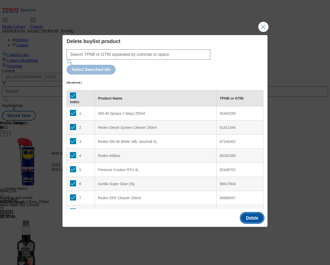
click at [250, 213] on button "Delete" at bounding box center [252, 218] width 23 height 10
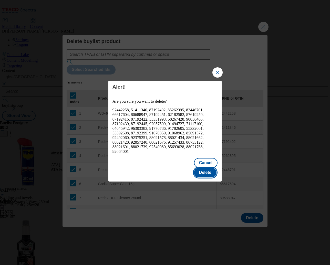
click at [207, 170] on button "Delete" at bounding box center [205, 173] width 23 height 10
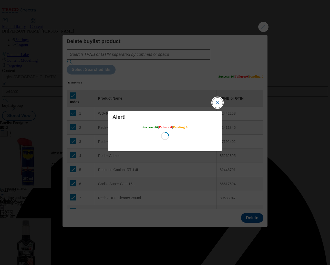
scroll to position [0, 0]
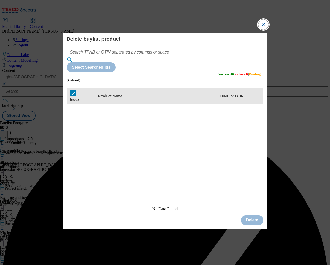
click at [256, 30] on button "Close Modal" at bounding box center [263, 24] width 10 height 10
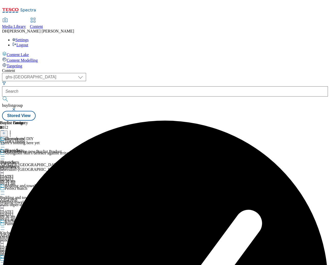
scroll to position [0, 125]
click at [5, 133] on line at bounding box center [4, 133] width 3 height 0
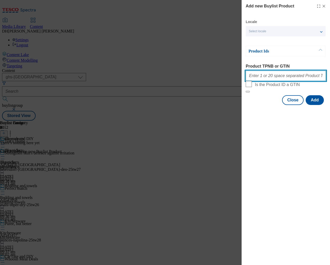
click at [256, 78] on input "Product TPNB or GTIN" at bounding box center [286, 76] width 80 height 10
paste input "87409491 96431357 90252152 63104945 78520550 96483652 78643197 105567071 105426…"
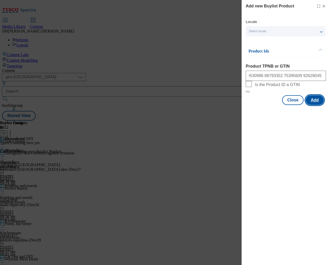
scroll to position [0, 0]
click at [256, 105] on button "Add" at bounding box center [315, 100] width 18 height 10
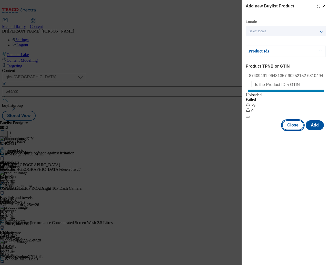
click at [256, 130] on button "Close" at bounding box center [293, 125] width 22 height 10
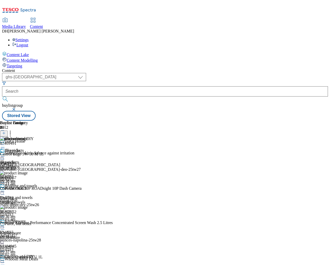
scroll to position [0, 29]
click at [5, 142] on icon at bounding box center [2, 144] width 5 height 5
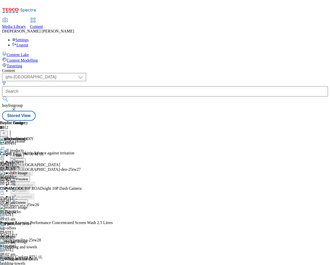
click at [30, 176] on button "Preview" at bounding box center [20, 179] width 20 height 6
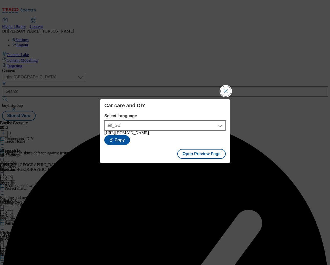
click at [228, 87] on button "Close Modal" at bounding box center [226, 91] width 10 height 10
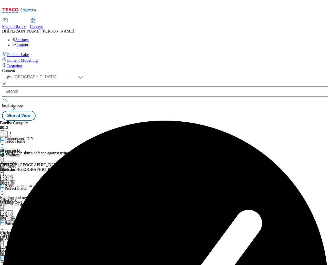
click at [5, 142] on icon at bounding box center [2, 144] width 5 height 5
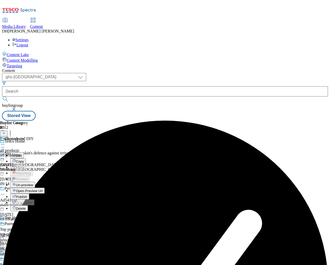
click at [27, 195] on span "Publish" at bounding box center [21, 197] width 11 height 4
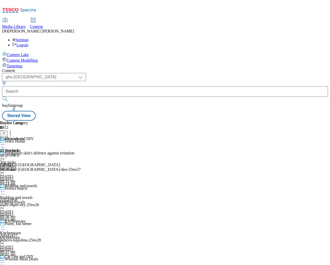
scroll to position [230, 0]
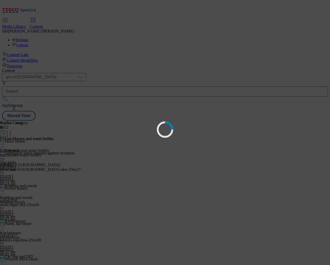
scroll to position [0, 0]
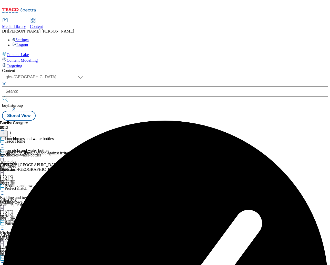
click at [5, 142] on icon at bounding box center [2, 144] width 5 height 5
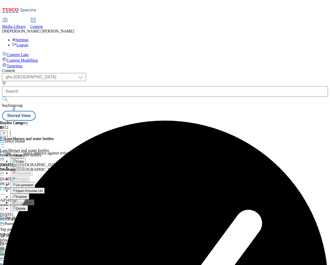
click at [33, 183] on span "Un-preview" at bounding box center [24, 185] width 17 height 4
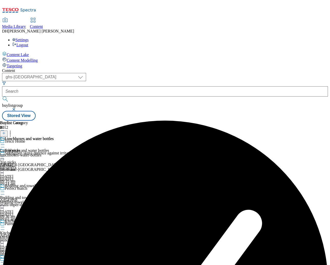
click at [54, 137] on div "Lunchboxes and water bottles Lunchboxes and water bottles lunchboxes-water-bott…" at bounding box center [27, 154] width 54 height 35
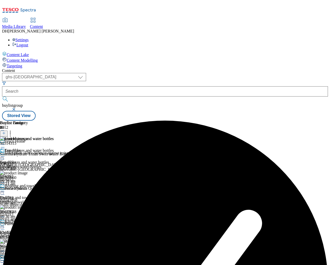
click at [13, 130] on icon at bounding box center [10, 132] width 5 height 5
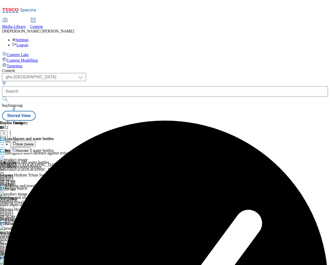
click at [36, 141] on button "Bulk Delete" at bounding box center [23, 144] width 26 height 6
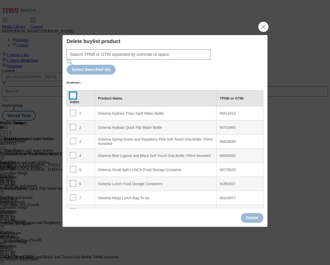
click at [72, 93] on input "Modal" at bounding box center [73, 96] width 6 height 6
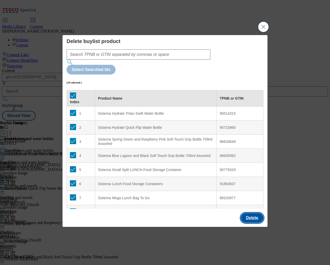
click at [249, 213] on button "Delete" at bounding box center [252, 218] width 23 height 10
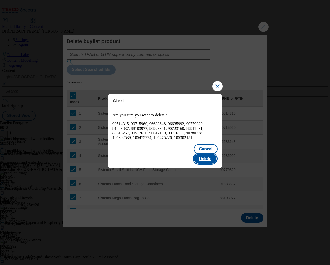
click at [209, 156] on button "Delete" at bounding box center [205, 159] width 23 height 10
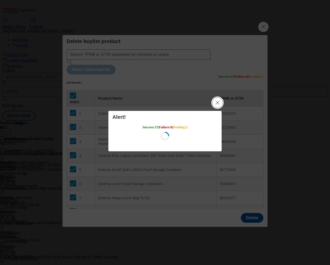
scroll to position [0, 0]
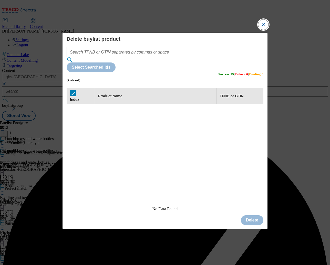
click at [256, 30] on button "Close Modal" at bounding box center [263, 24] width 10 height 10
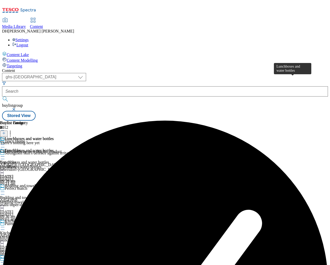
scroll to position [0, 125]
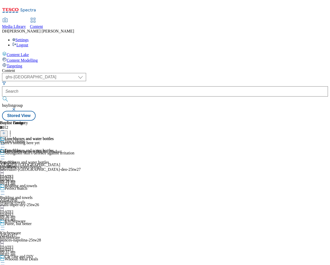
click at [5, 133] on line at bounding box center [4, 133] width 3 height 0
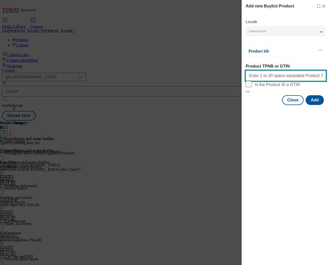
click at [256, 76] on input "Product TPNB or GTIN" at bounding box center [286, 76] width 80 height 10
paste input "96453705 90857370 90514315 90715960 90779329 91883837 105302448 105302624 10582…"
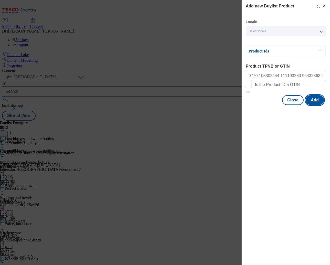
click at [256, 105] on button "Add" at bounding box center [315, 100] width 18 height 10
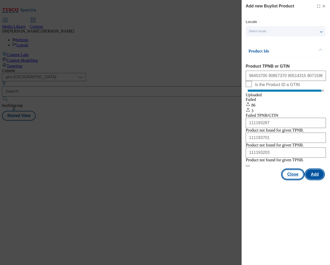
scroll to position [0, 0]
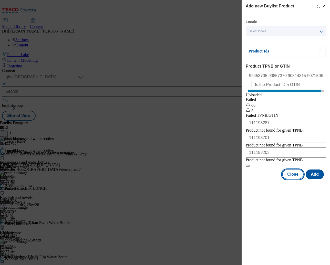
click at [256, 179] on button "Close" at bounding box center [293, 175] width 22 height 10
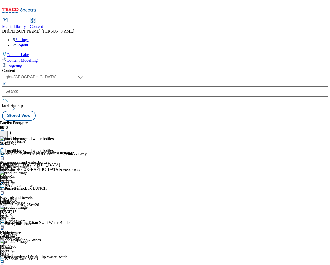
click at [5, 142] on icon at bounding box center [2, 144] width 5 height 5
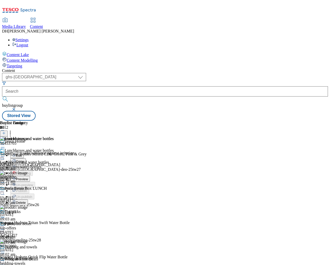
click at [28, 177] on span "Preview" at bounding box center [22, 179] width 12 height 4
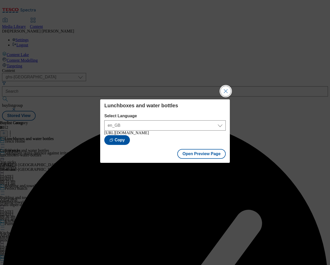
click at [225, 91] on button "Close Modal" at bounding box center [226, 91] width 10 height 10
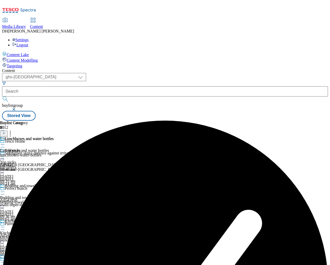
click at [4, 145] on circle at bounding box center [4, 145] width 1 height 1
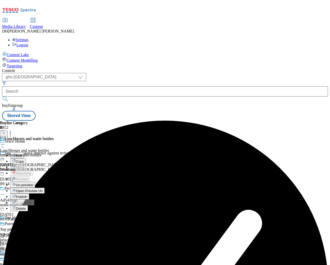
click at [27, 195] on span "Publish" at bounding box center [21, 197] width 11 height 4
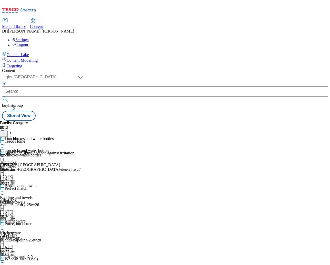
scroll to position [195, 0]
click at [31, 153] on div "home-essentials" at bounding box center [15, 155] width 31 height 5
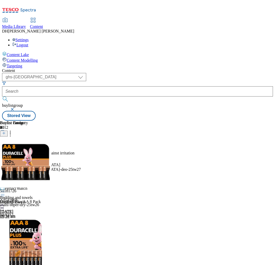
scroll to position [0, 31]
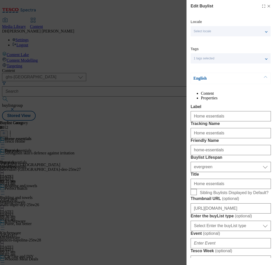
scroll to position [76, 0]
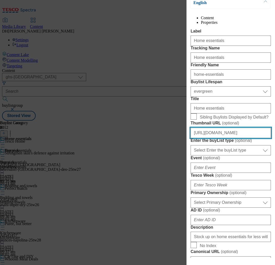
click at [212, 138] on input "https://digitalcontent.api.tesco.com/v2/media/ghs-mktg/28e7699d-20b4-44a5-977d-…" at bounding box center [230, 133] width 80 height 10
paste input "93d2eab9-de8c-40aa-b1cf-6e173016844f/2526-GHS-BLthumb-Homeware-Essentials.jpe"
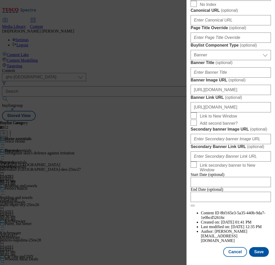
scroll to position [503, 0]
click at [256, 252] on button "Save" at bounding box center [259, 252] width 20 height 10
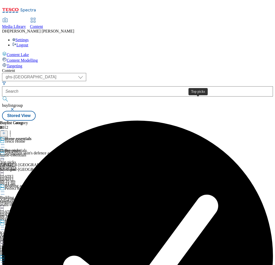
scroll to position [0, 66]
click at [3, 145] on circle at bounding box center [2, 145] width 1 height 1
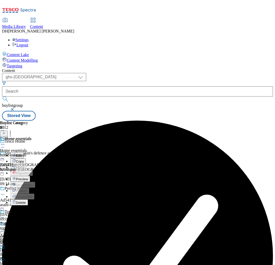
click at [28, 177] on span "Preview" at bounding box center [22, 179] width 12 height 4
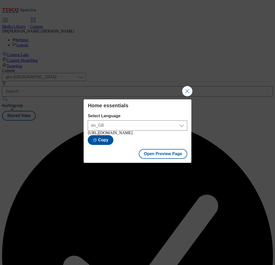
scroll to position [0, 0]
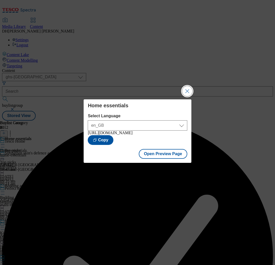
click at [188, 87] on button "Close Modal" at bounding box center [187, 91] width 10 height 10
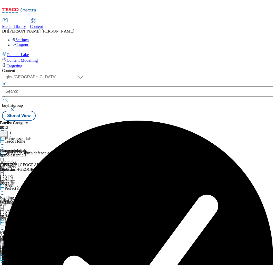
click at [5, 142] on icon at bounding box center [2, 144] width 5 height 5
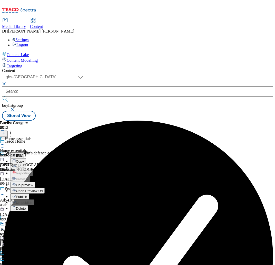
click at [43, 189] on span "Open Preview Url" at bounding box center [29, 191] width 27 height 4
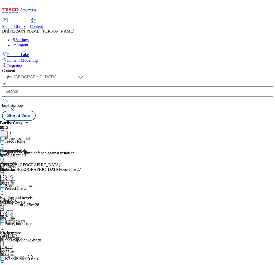
scroll to position [185, 0]
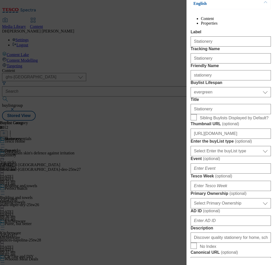
scroll to position [88, 0]
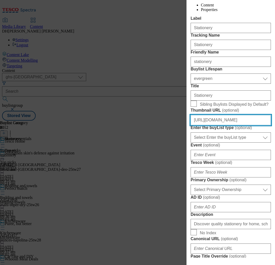
click at [218, 125] on input "https://digitalcontent.api.tesco.com/v2/media/ghs-mktg/28e7699d-20b4-44a5-977d-…" at bounding box center [230, 120] width 80 height 10
paste input "https://digitalcontent.api.tesco.com/v2/media/ghs-mktg/56f8db40-f29d-4005-8baa-…"
click at [222, 125] on input "https://https://digitalcontent.api.tesco.com/v2/media/ghs-mktg/56f8db40-f29d-40…" at bounding box center [230, 120] width 80 height 10
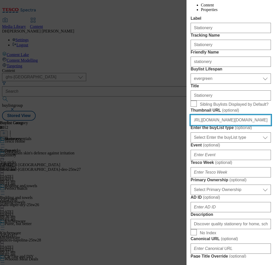
click at [222, 125] on input "https://https://digitalcontent.api.tesco.com/v2/media/ghs-mktg/56f8db40-f29d-40…" at bounding box center [230, 120] width 80 height 10
paste input "digitalcontent.api.tesco.com/v2/media/ghs-mktg/56f8db40-f29d-4005-8baa-25701d55…"
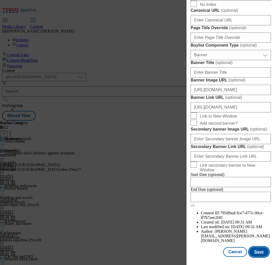
scroll to position [0, 0]
click at [256, 254] on button "Save" at bounding box center [259, 252] width 20 height 10
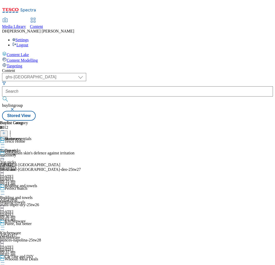
click at [5, 142] on icon at bounding box center [2, 144] width 5 height 5
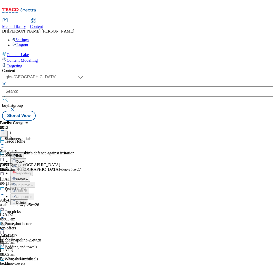
click at [28, 177] on span "Preview" at bounding box center [22, 179] width 12 height 4
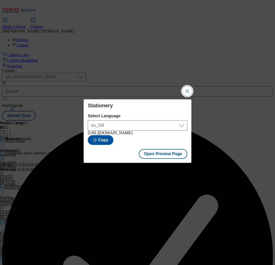
click at [187, 86] on button "Close Modal" at bounding box center [187, 91] width 10 height 10
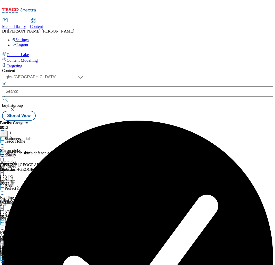
click at [5, 142] on icon at bounding box center [2, 144] width 5 height 5
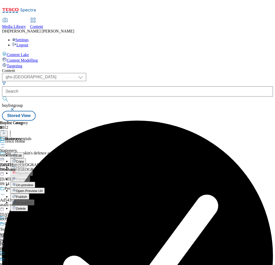
click at [43, 189] on span "Open Preview Url" at bounding box center [29, 191] width 27 height 4
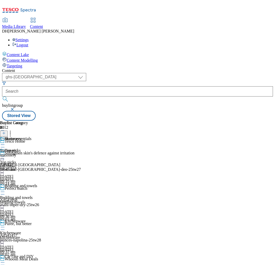
scroll to position [221, 0]
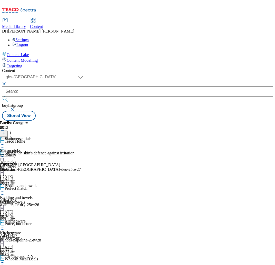
click at [5, 142] on icon at bounding box center [2, 144] width 5 height 5
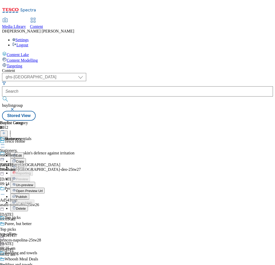
scroll to position [0, 84]
click at [43, 189] on span "Open Preview Url" at bounding box center [29, 191] width 27 height 4
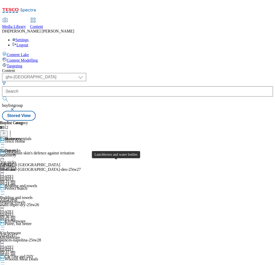
scroll to position [289, 0]
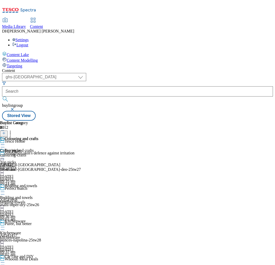
scroll to position [298, 0]
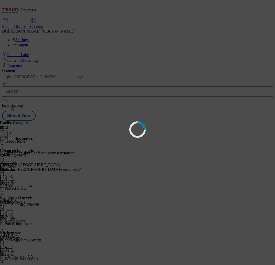
scroll to position [0, 0]
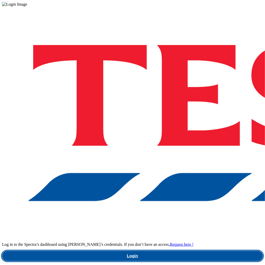
click at [201, 251] on link "Login" at bounding box center [132, 256] width 261 height 10
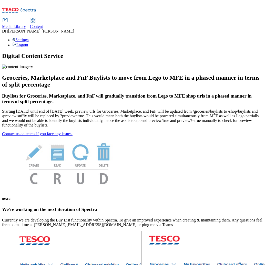
click at [43, 24] on span "Content" at bounding box center [36, 26] width 13 height 4
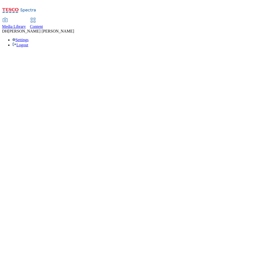
select select "group-comms"
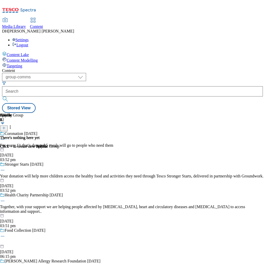
click at [26, 24] on span "Media Library" at bounding box center [14, 26] width 24 height 4
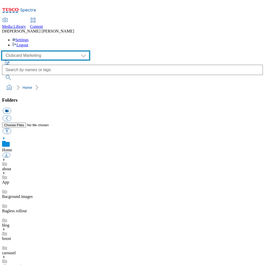
click at [43, 52] on select "Clubcard Marketing Demo Dotcom UK Emails GHS Marketing UK GHS Product UK GHS RO…" at bounding box center [45, 56] width 87 height 8
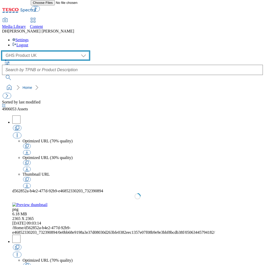
click at [33, 52] on select "Clubcard Marketing Demo Dotcom UK Emails GHS Marketing UK GHS Product UK GHS RO…" at bounding box center [45, 56] width 87 height 8
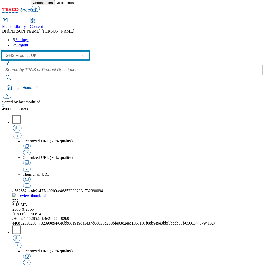
select select "flare-ghs-mktg"
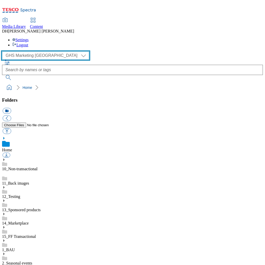
scroll to position [37, 0]
